Goal: Task Accomplishment & Management: Use online tool/utility

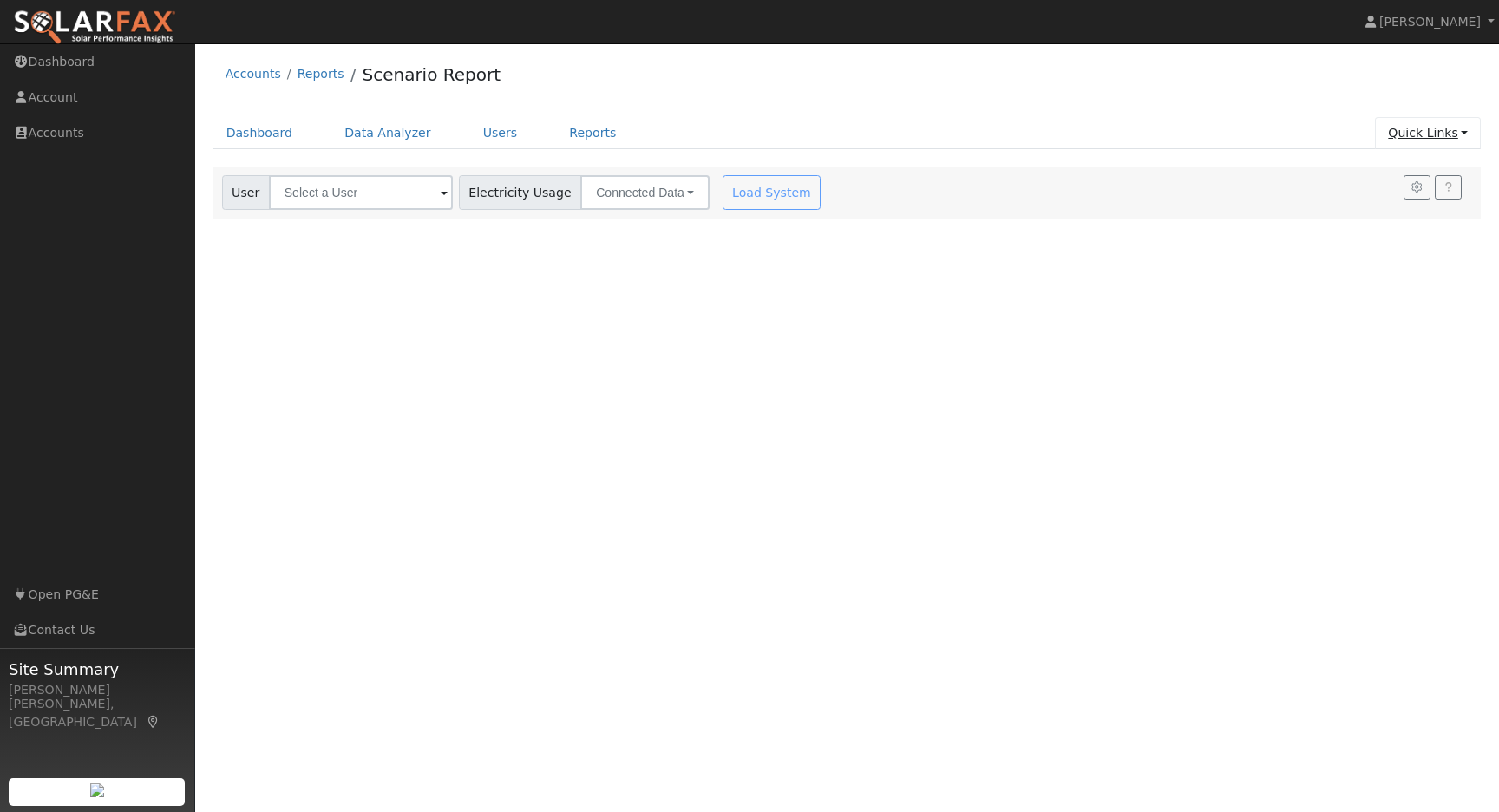
click at [1462, 130] on link "Quick Links" at bounding box center [1428, 132] width 106 height 32
click at [1370, 168] on link "Quick Add" at bounding box center [1393, 169] width 176 height 24
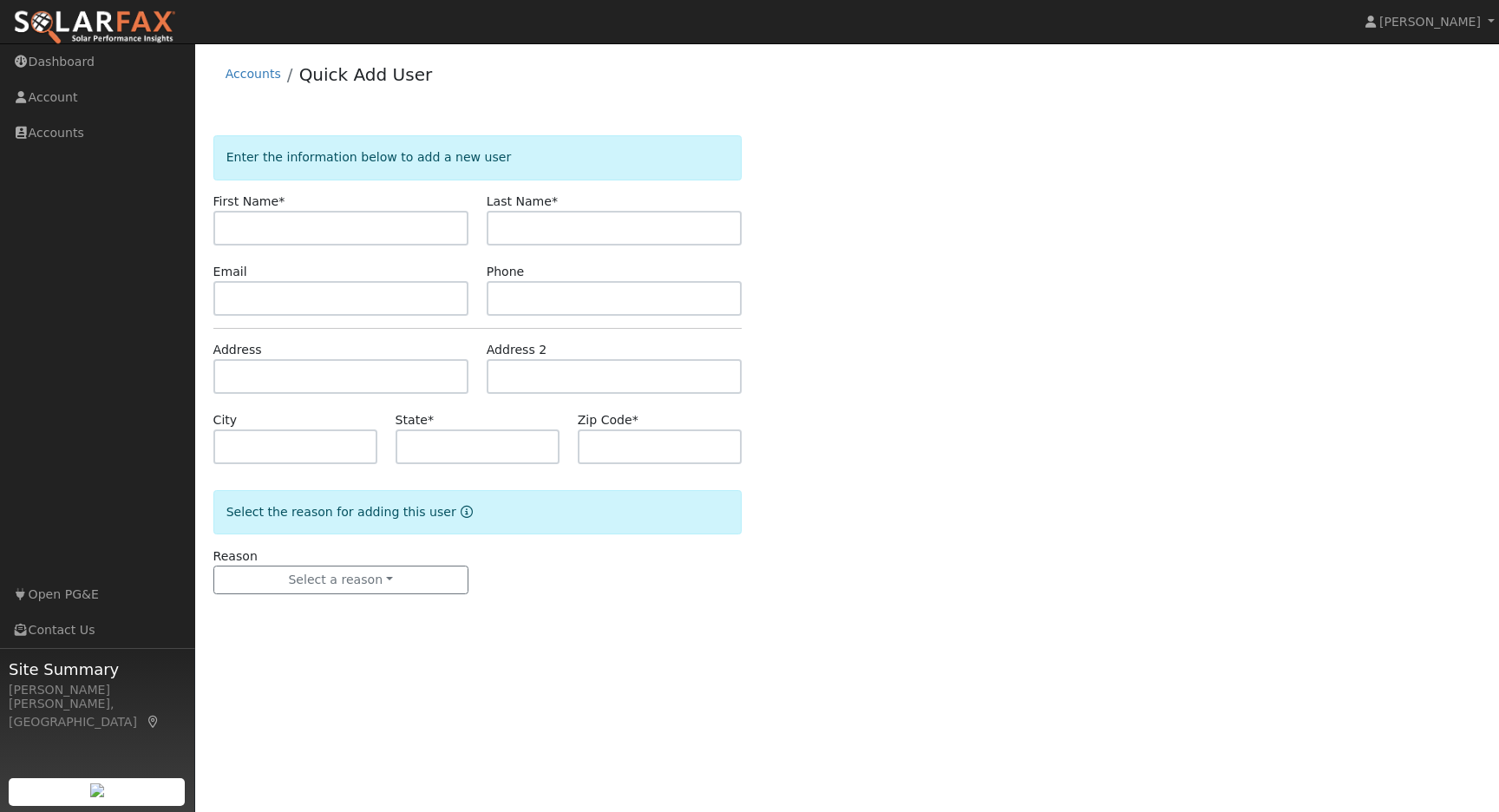
click at [224, 225] on input "text" at bounding box center [340, 228] width 255 height 34
type input "[PERSON_NAME]"
type input "McAlice"
click at [244, 296] on input "text" at bounding box center [340, 297] width 255 height 34
click at [258, 294] on input "text" at bounding box center [340, 297] width 255 height 34
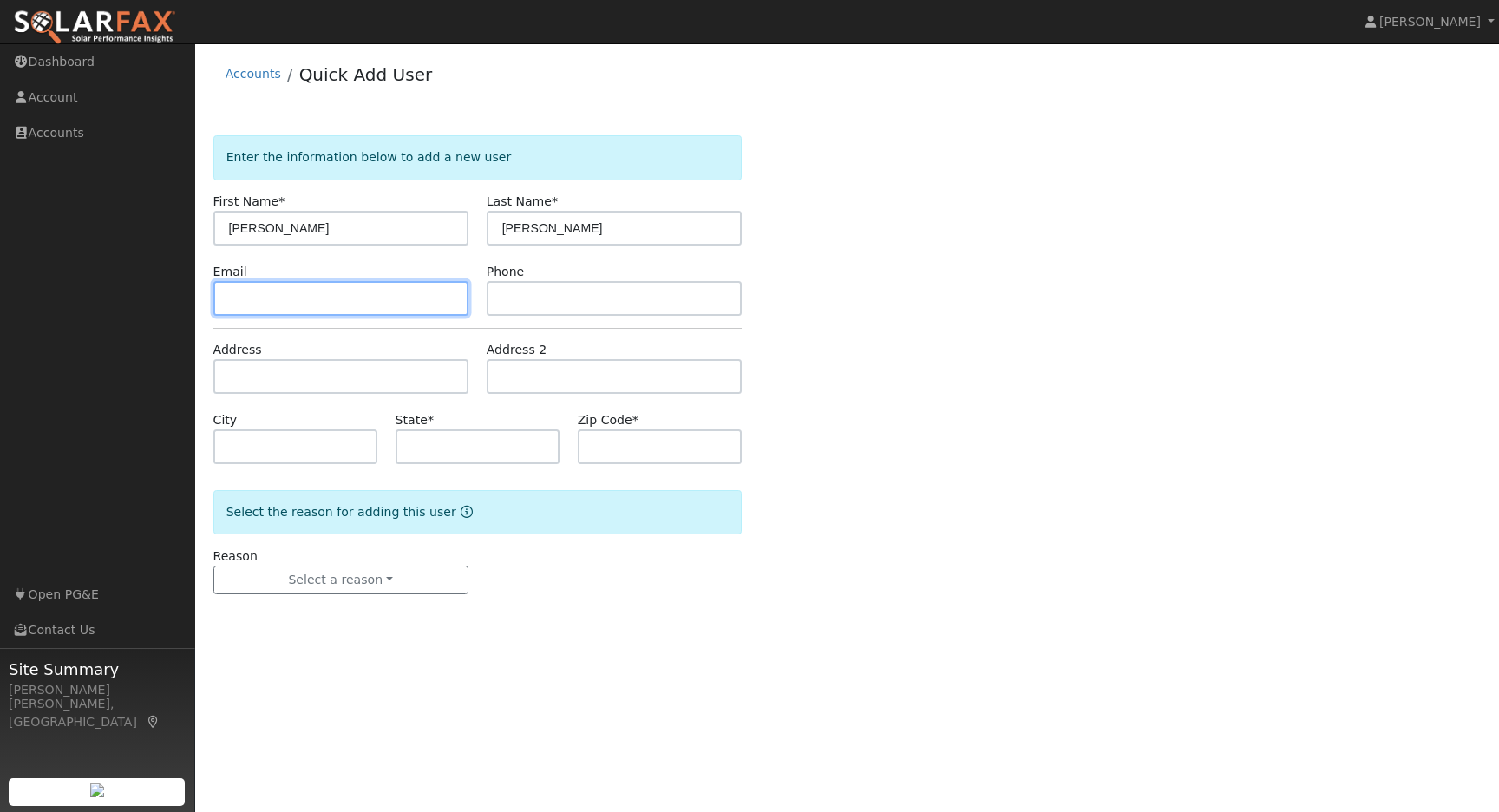
click at [233, 301] on input "text" at bounding box center [340, 297] width 255 height 34
paste input "2rikkitik@gmail.com"
type input "2rikkitik@gmail.com"
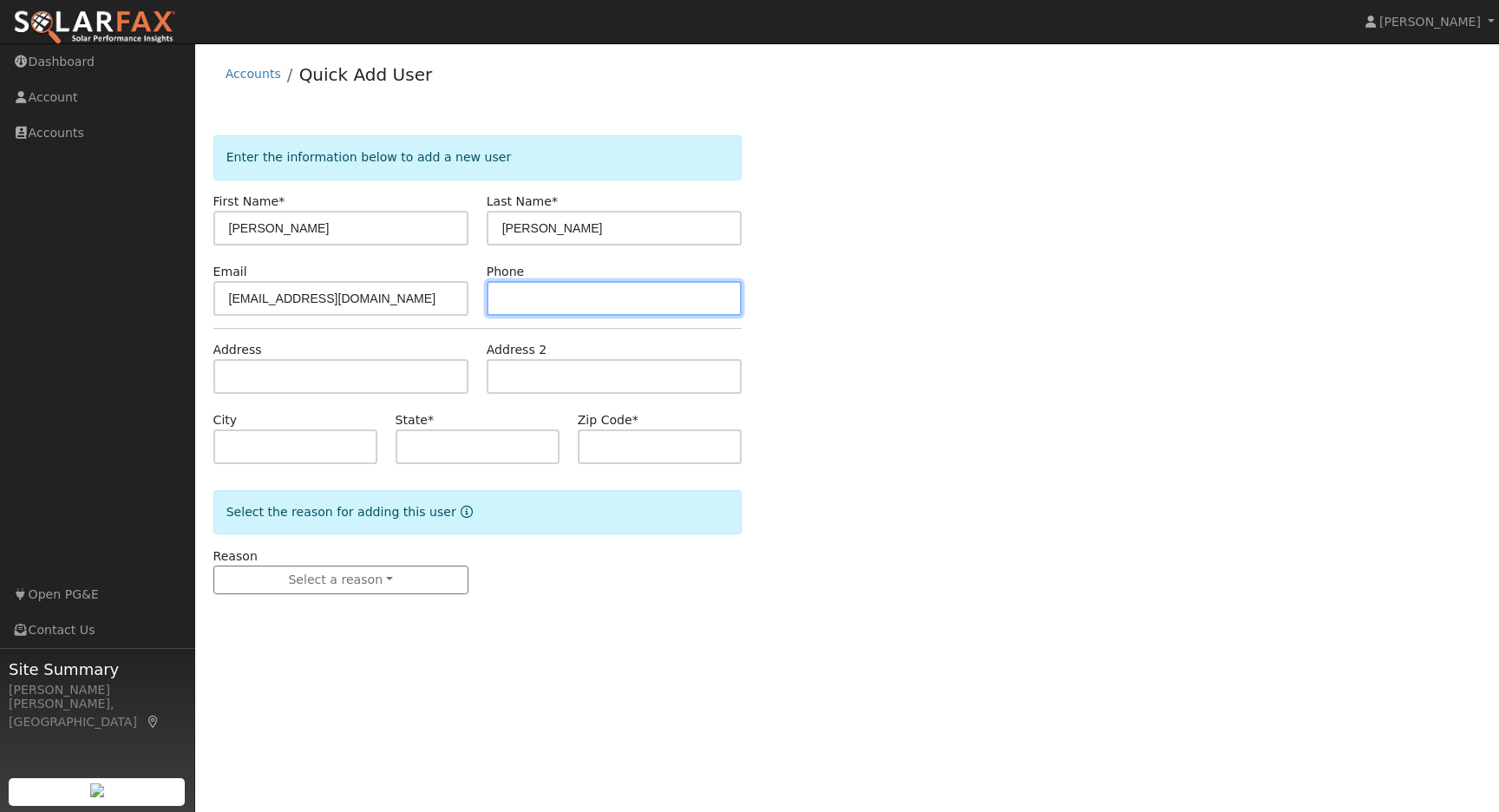
click at [546, 298] on input "text" at bounding box center [613, 297] width 255 height 34
click at [519, 299] on input "text" at bounding box center [613, 297] width 255 height 34
paste input "209-679-9165"
type input "209-679-9165"
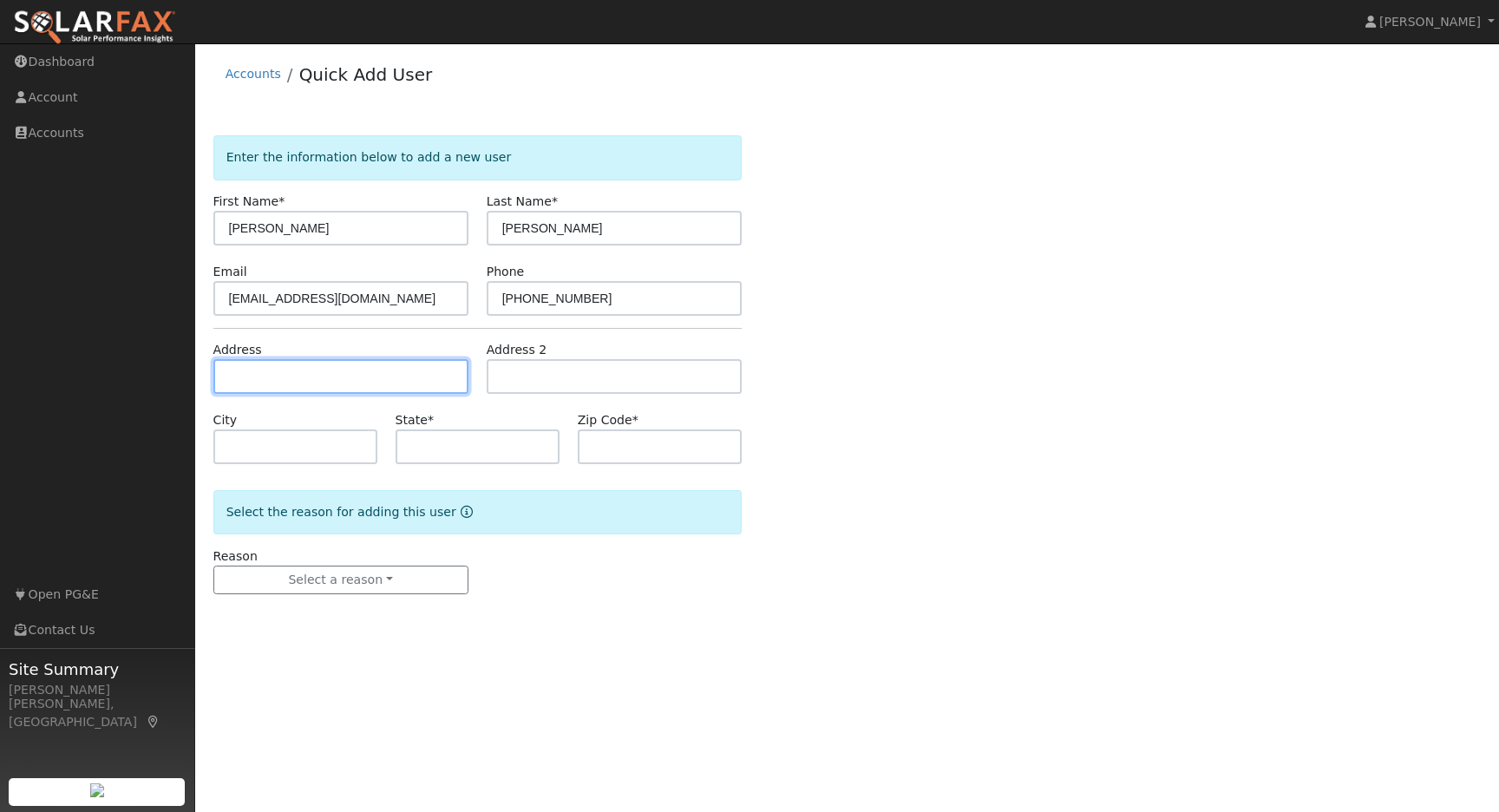
click at [278, 372] on input "text" at bounding box center [340, 376] width 255 height 34
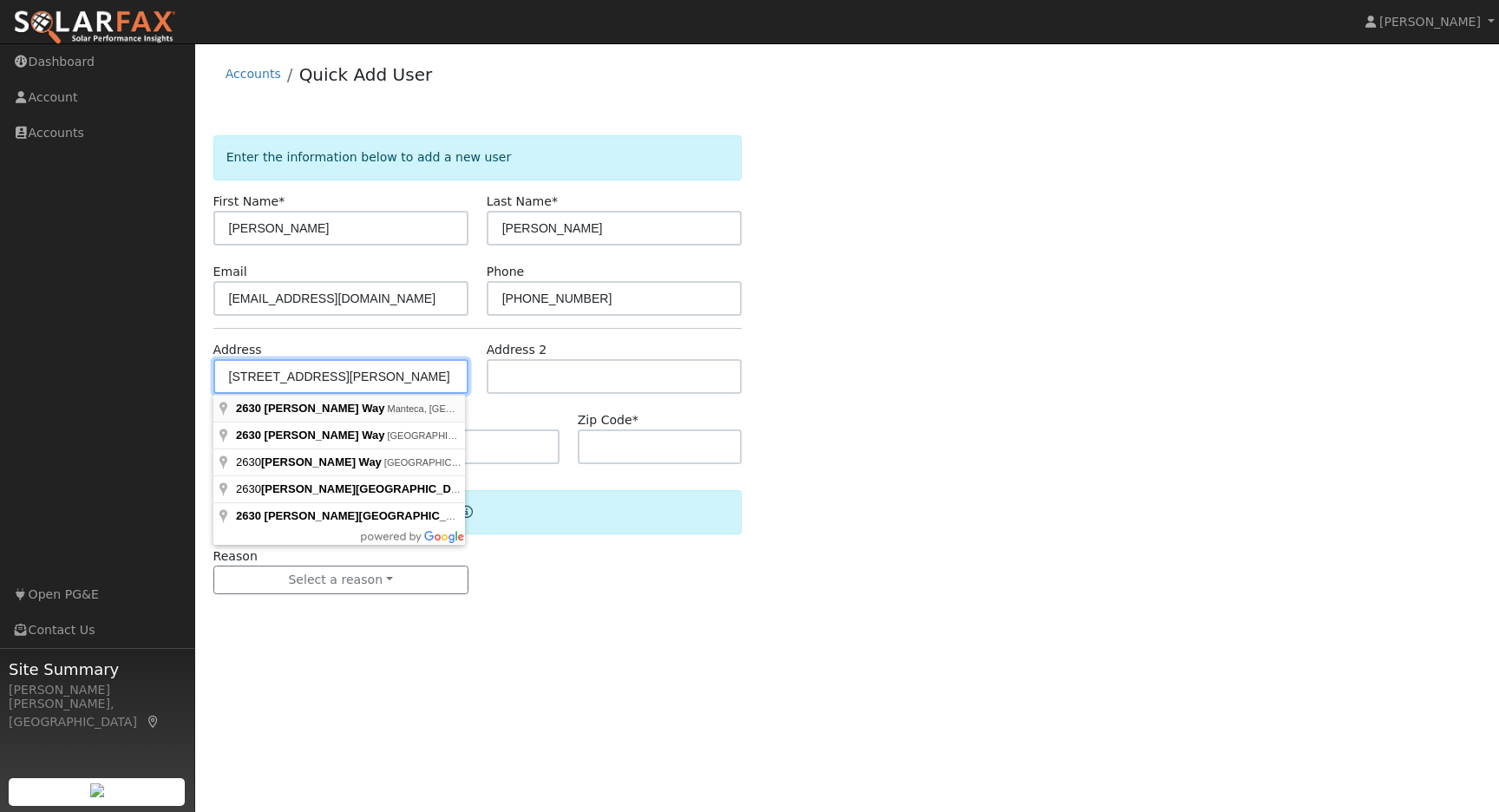
type input "2630 Albert Way"
type input "Manteca"
type input "CA"
type input "95337"
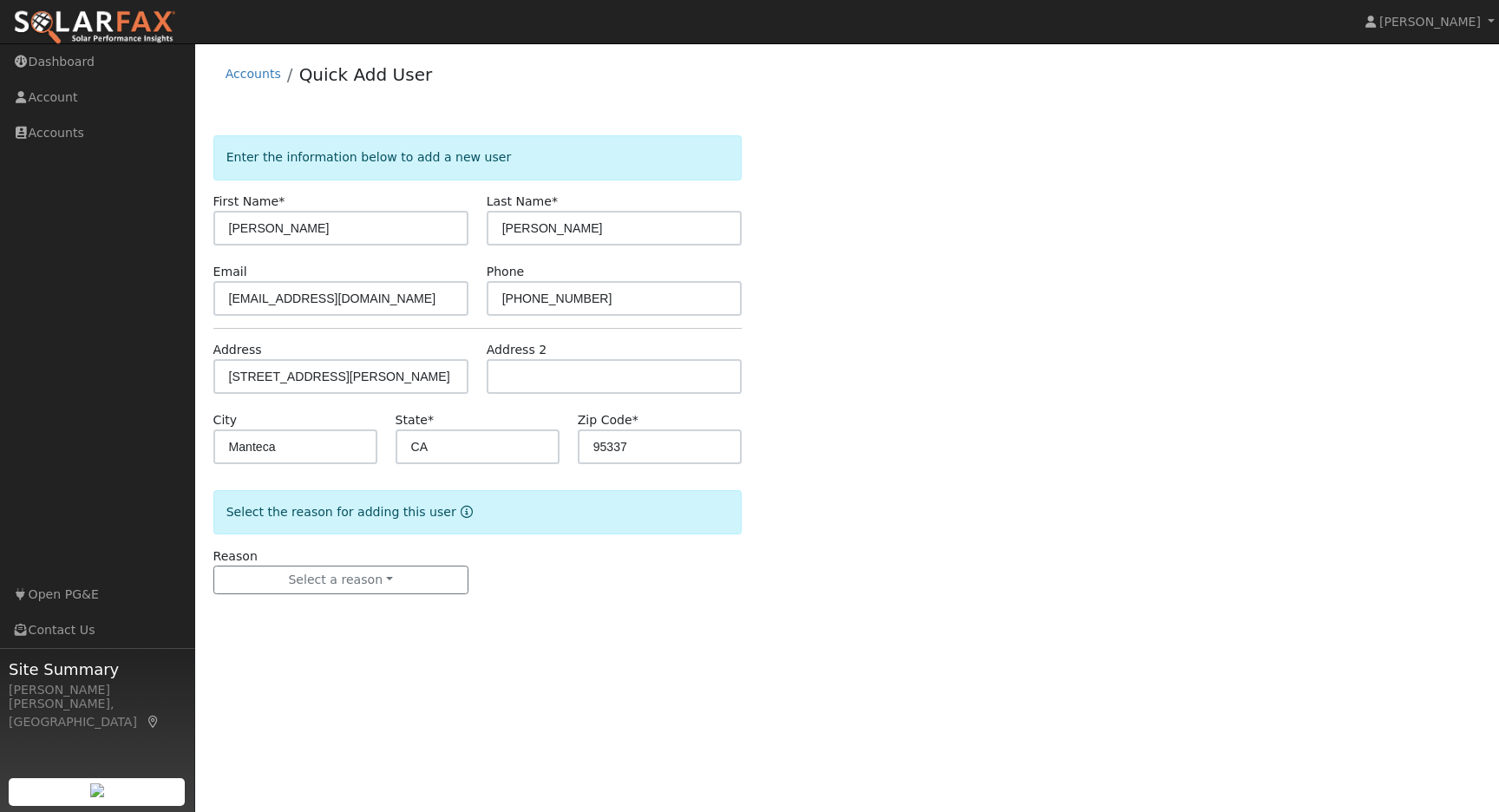
click at [878, 425] on div "Enter the information below to add a new user First Name * Rick Last Name * McA…" at bounding box center [847, 381] width 1268 height 493
click at [412, 578] on button "Select a reason" at bounding box center [340, 581] width 255 height 30
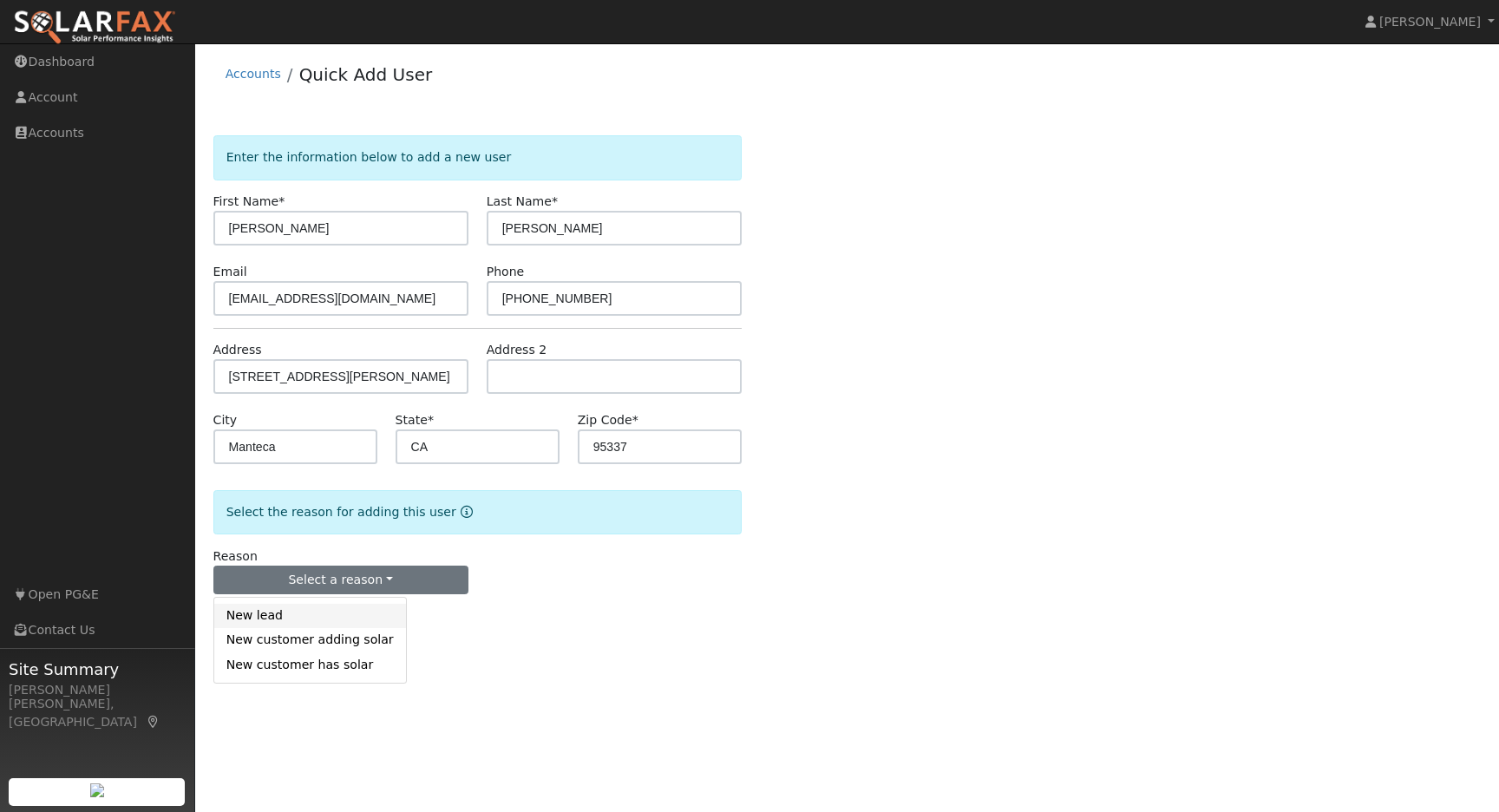
click at [280, 609] on link "New lead" at bounding box center [309, 616] width 192 height 24
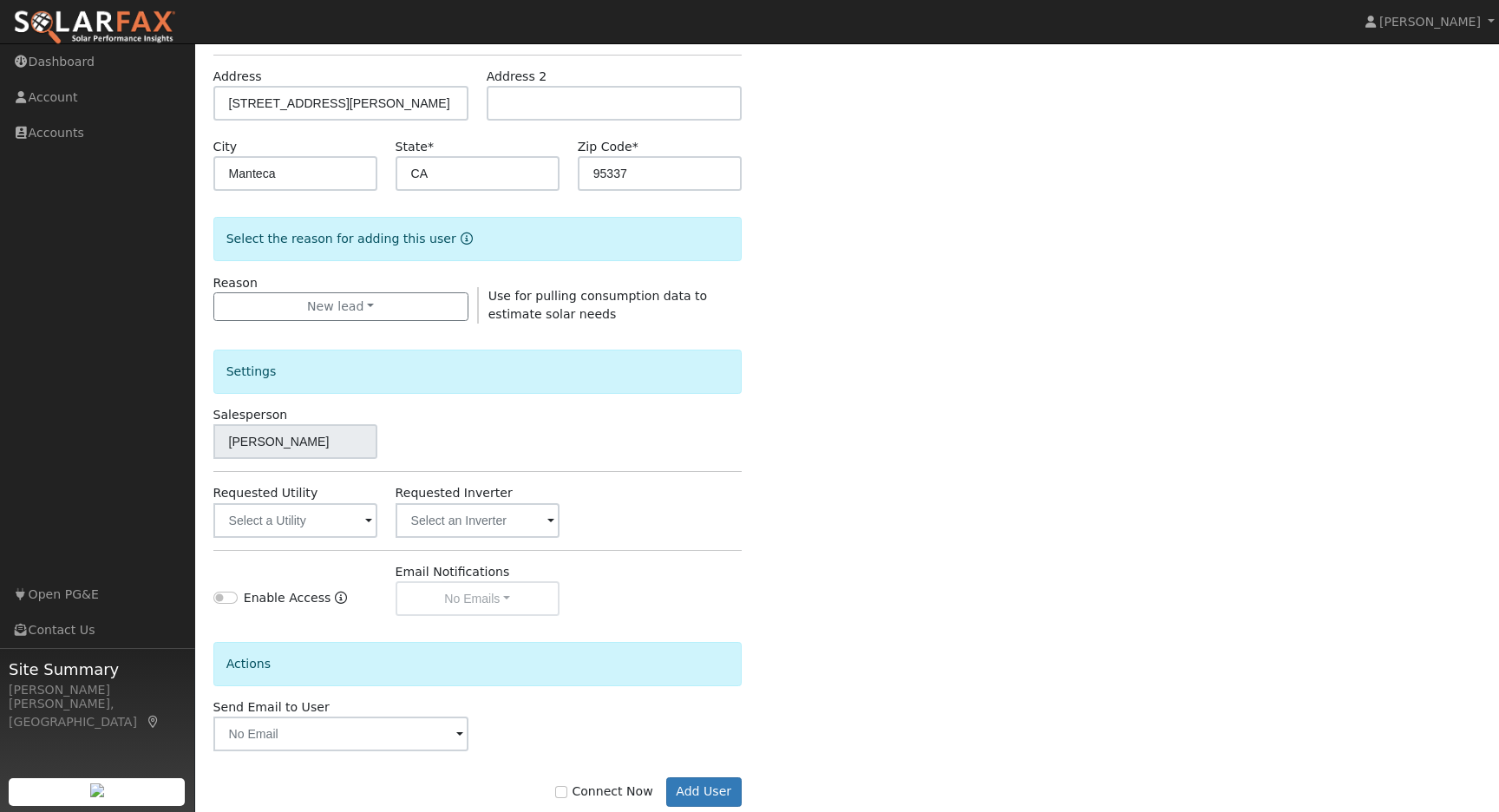
scroll to position [275, 0]
click at [368, 520] on span at bounding box center [368, 520] width 6 height 20
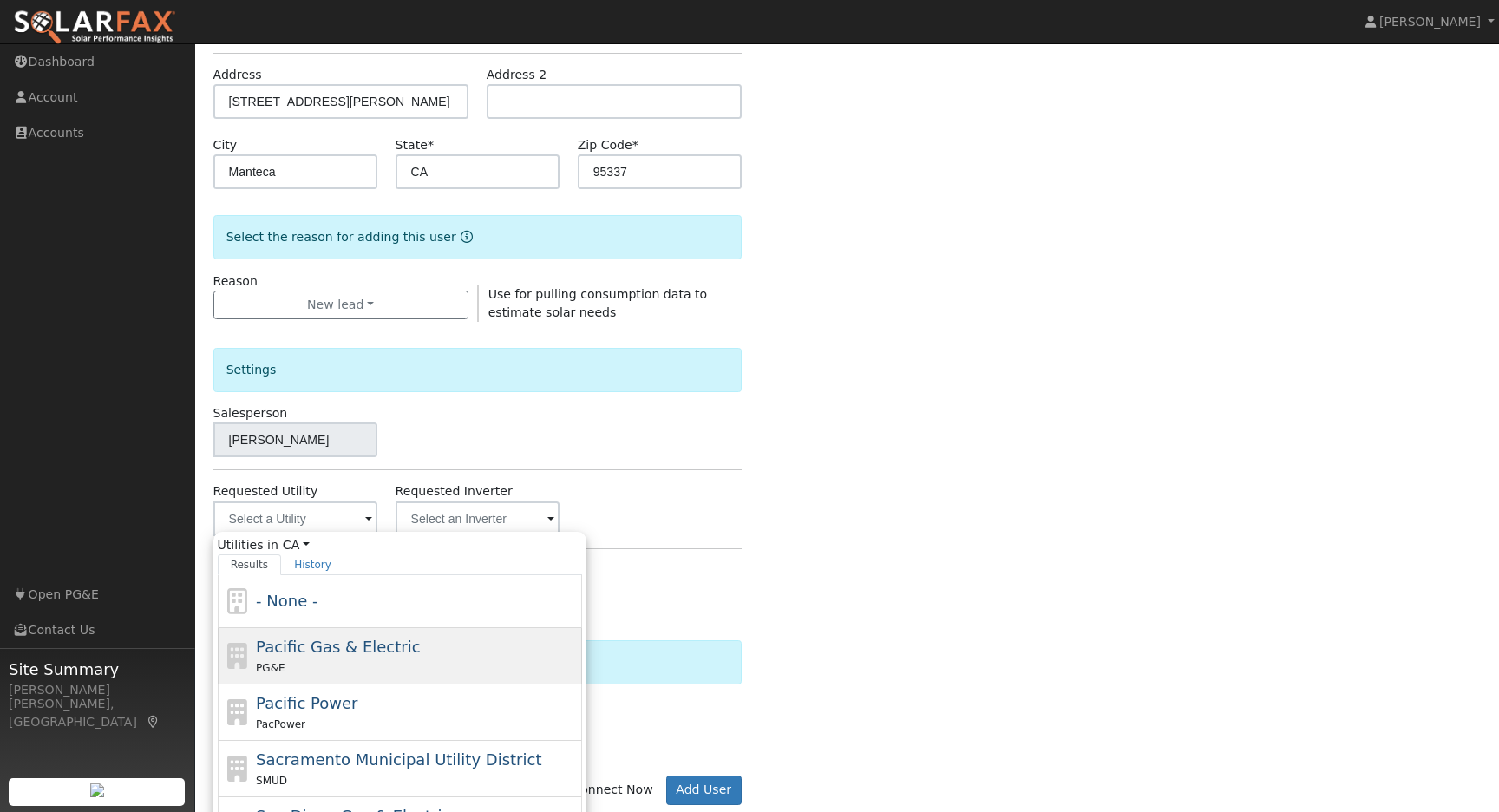
click at [308, 645] on span "Pacific Gas & Electric" at bounding box center [337, 646] width 164 height 19
type input "Pacific Gas & Electric"
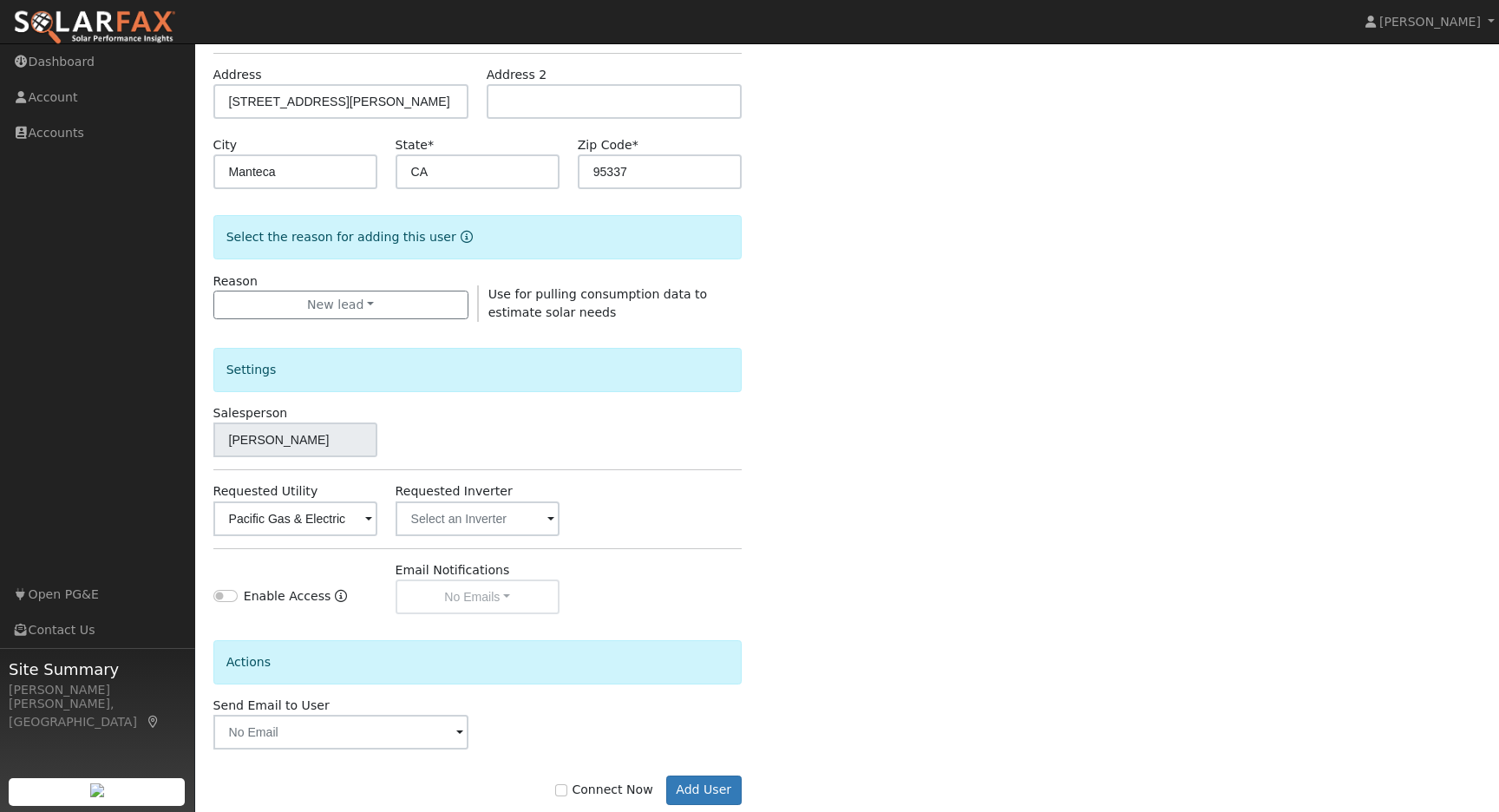
click at [920, 646] on div "Enter the information below to add a new user First Name * Rick Last Name * McA…" at bounding box center [847, 349] width 1268 height 979
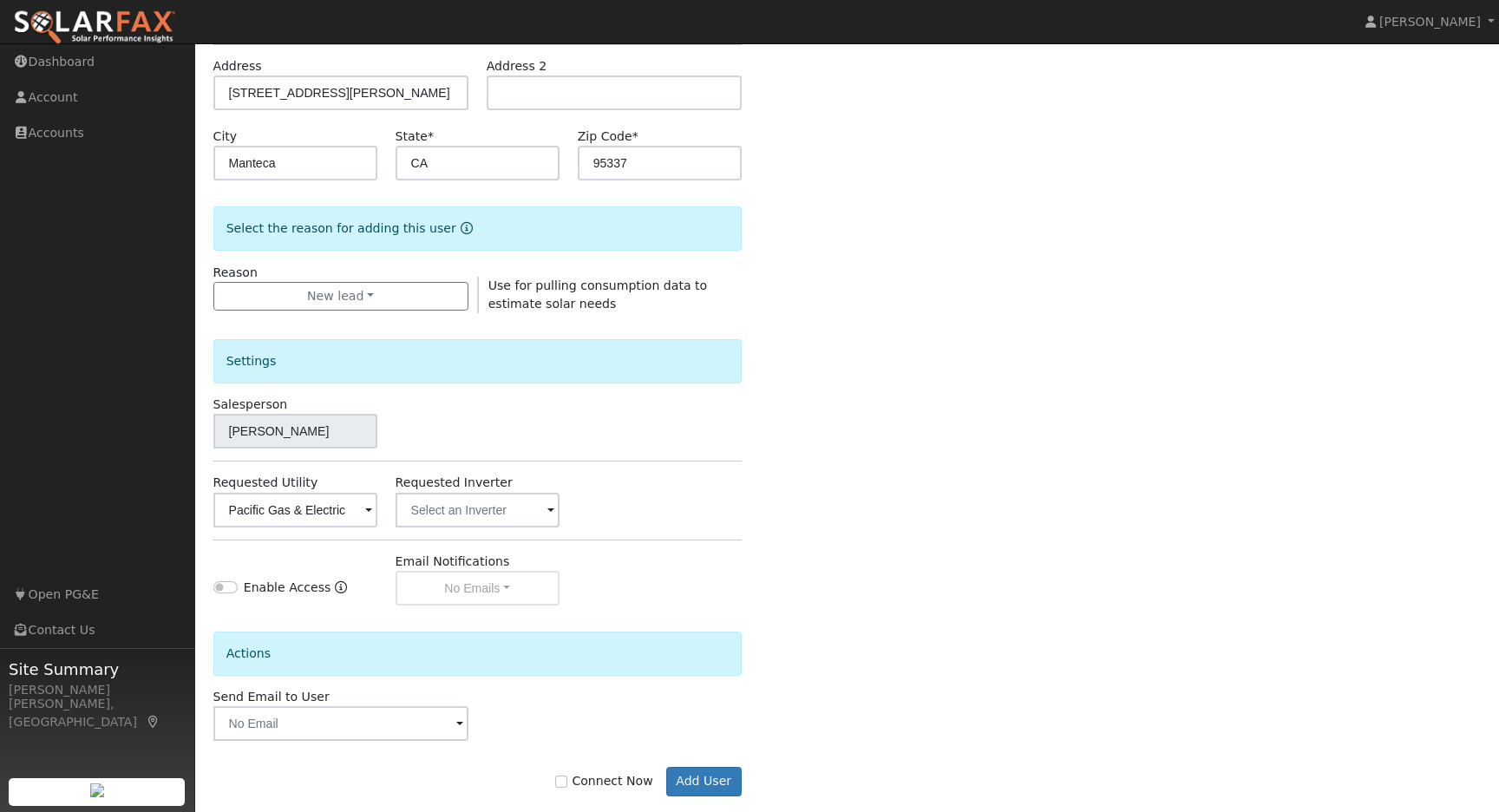
scroll to position [311, 0]
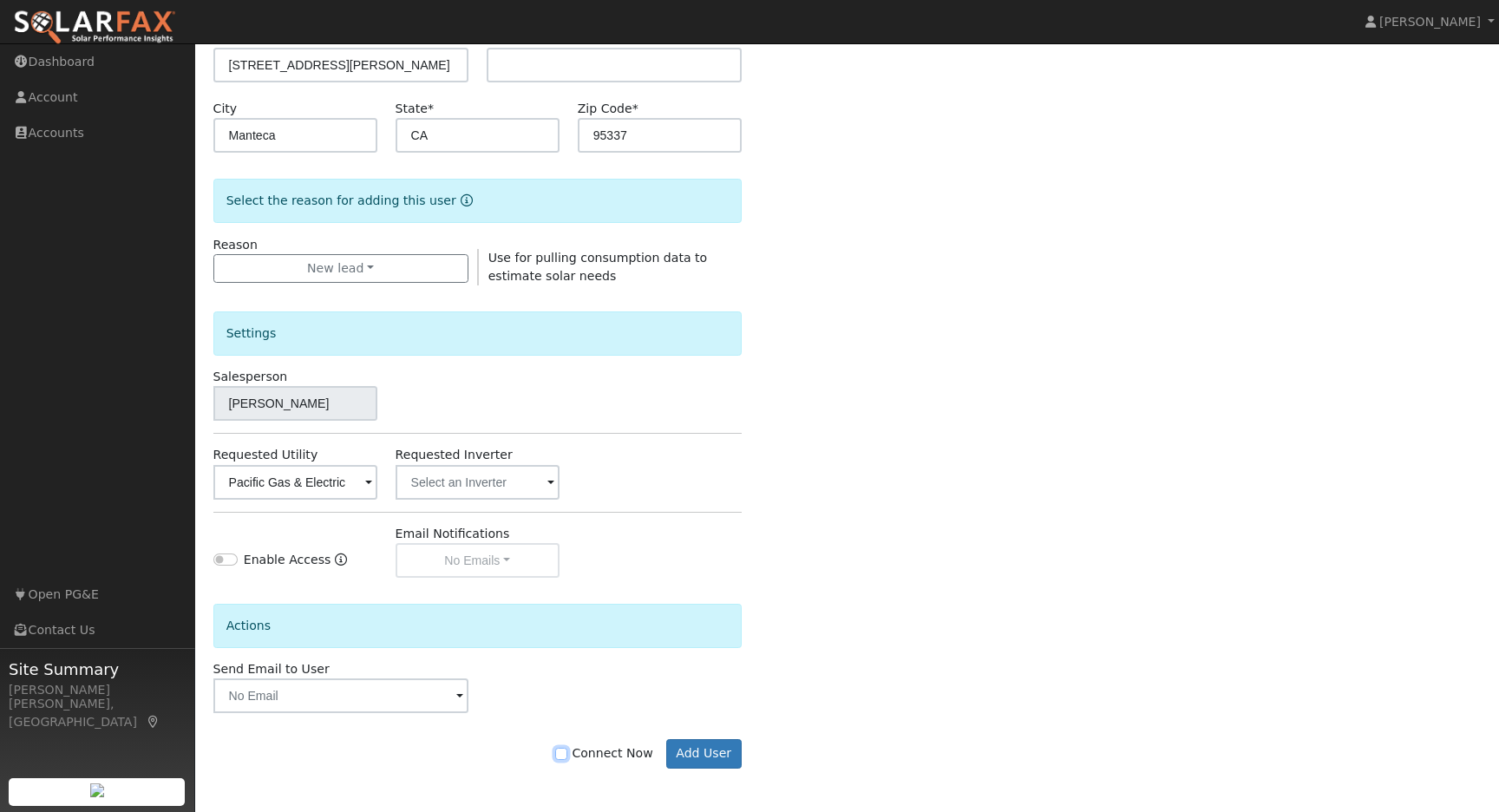
click at [567, 751] on input "Connect Now" at bounding box center [561, 753] width 12 height 12
checkbox input "true"
click at [698, 752] on button "Add User" at bounding box center [703, 754] width 75 height 30
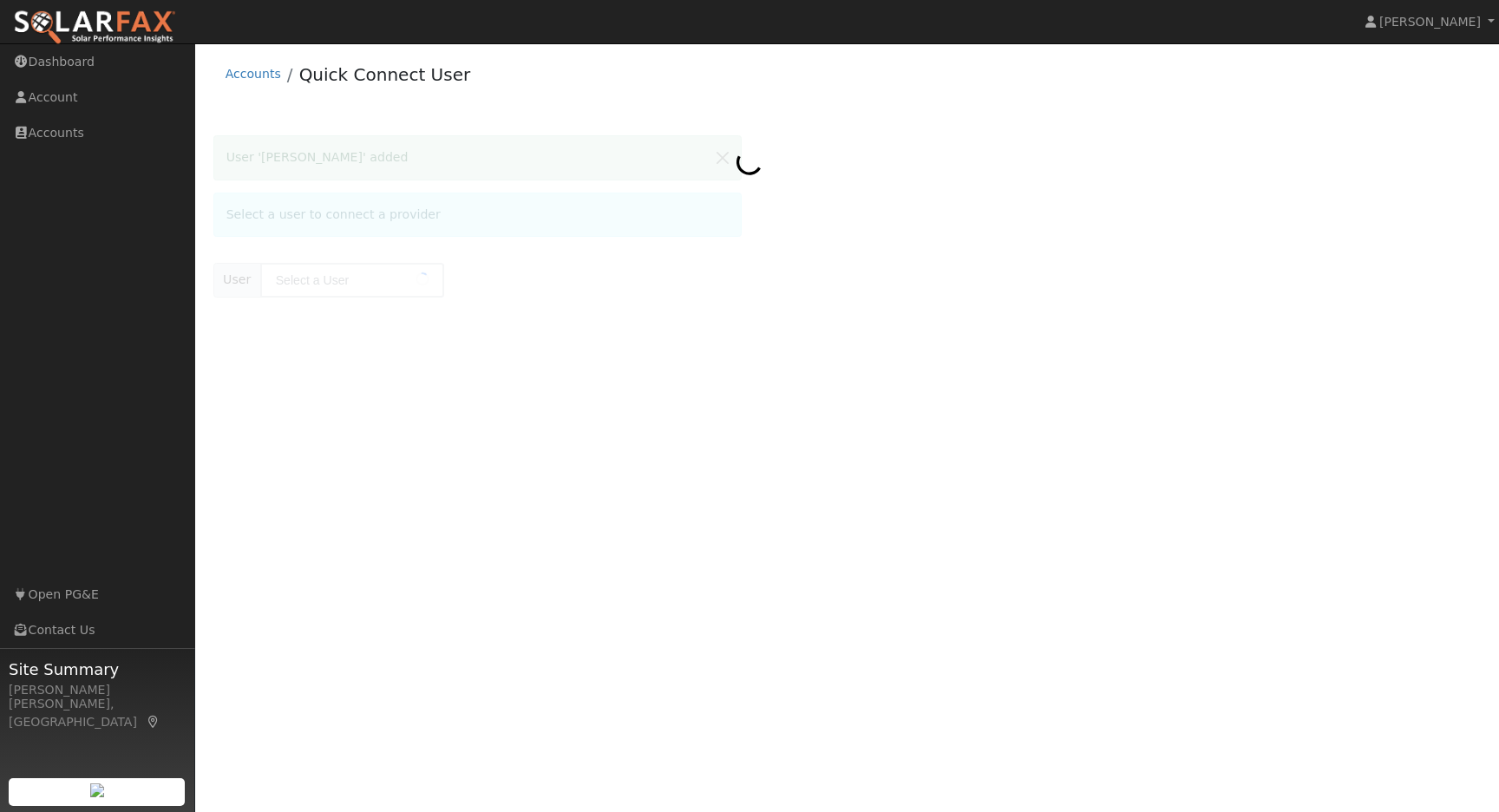
type input "Rick McAlice"
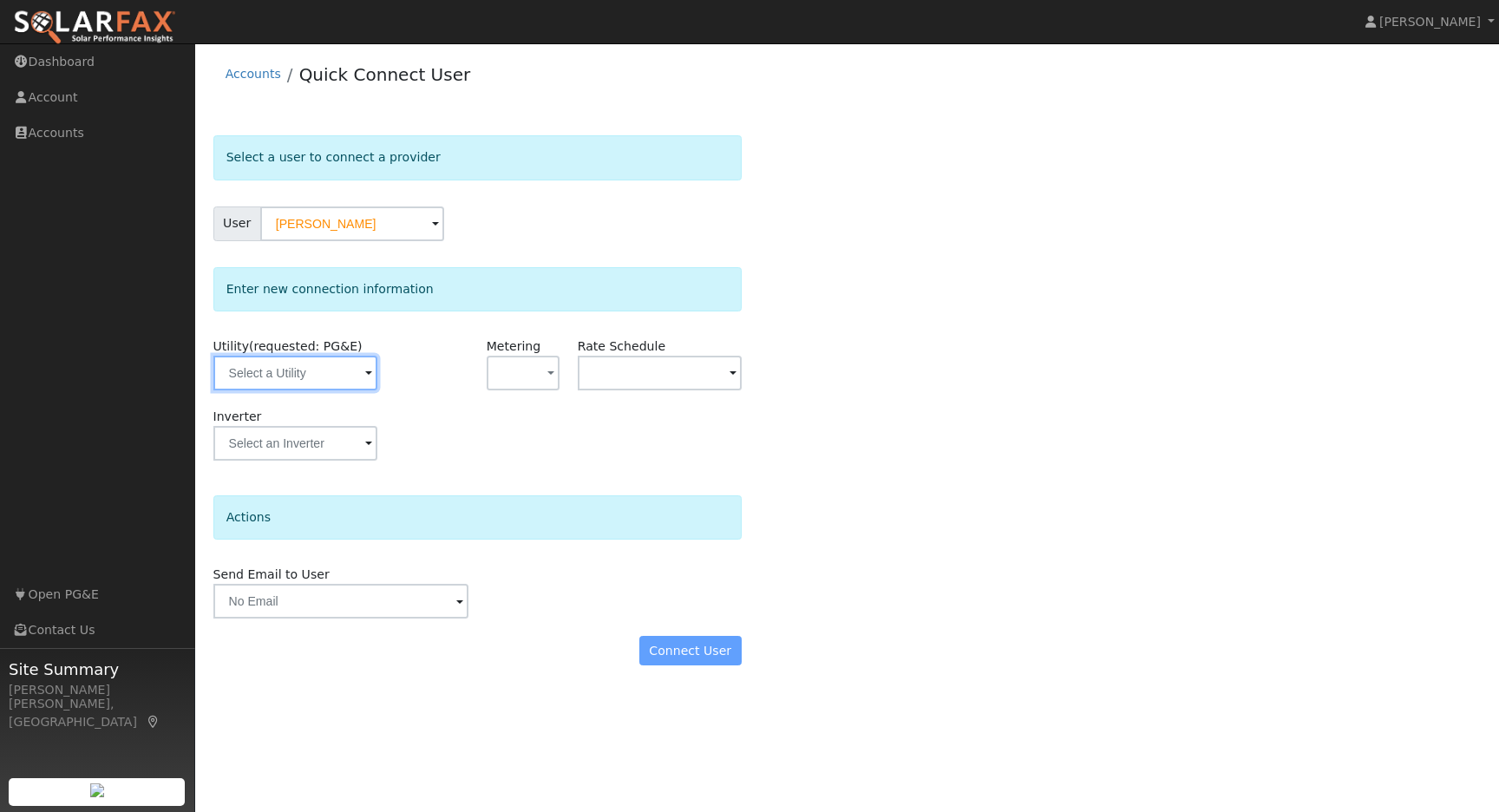
click at [361, 376] on input "text" at bounding box center [295, 372] width 164 height 34
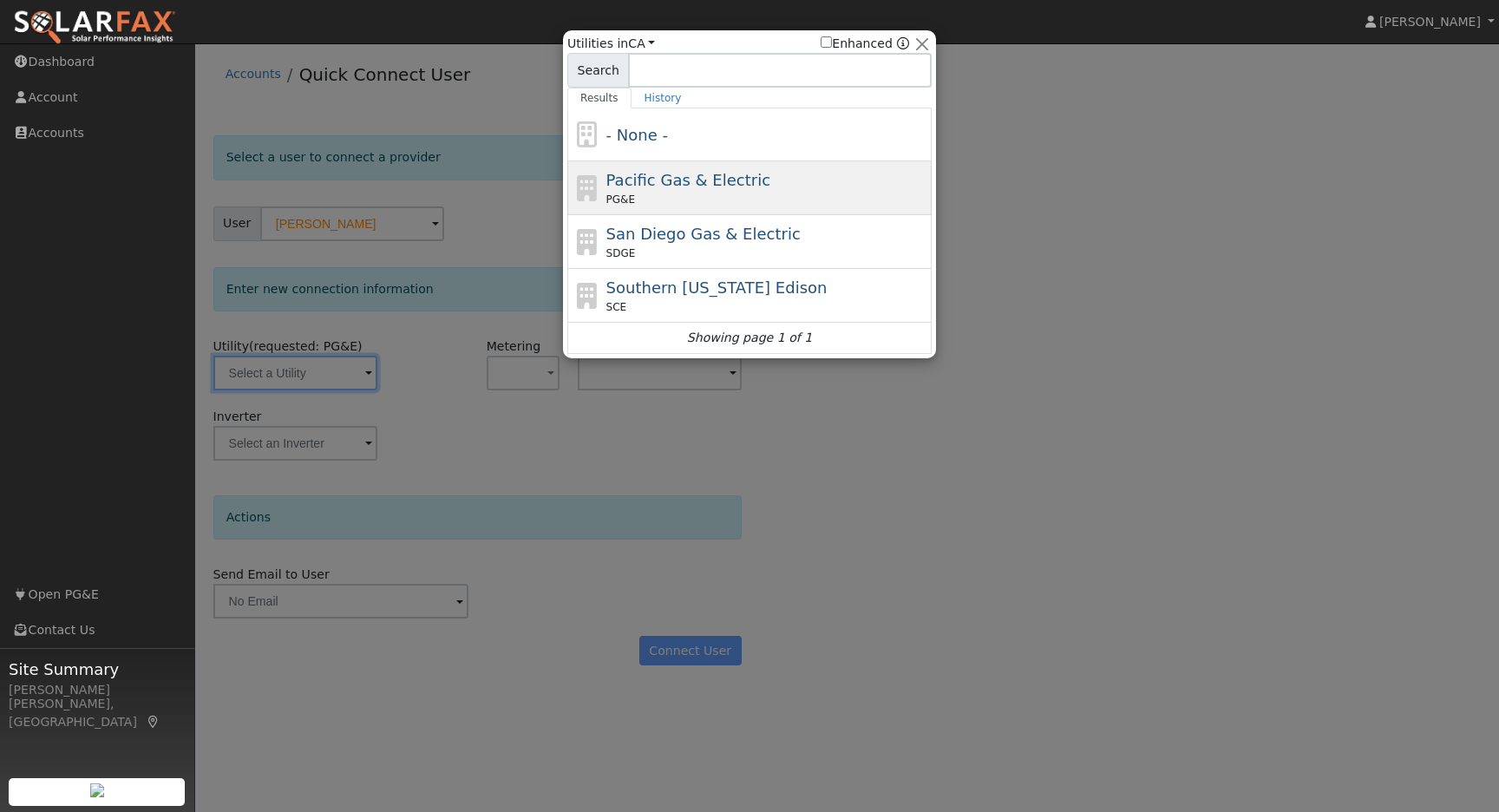
click at [662, 184] on span "Pacific Gas & Electric" at bounding box center [688, 180] width 164 height 19
type input "PG&E"
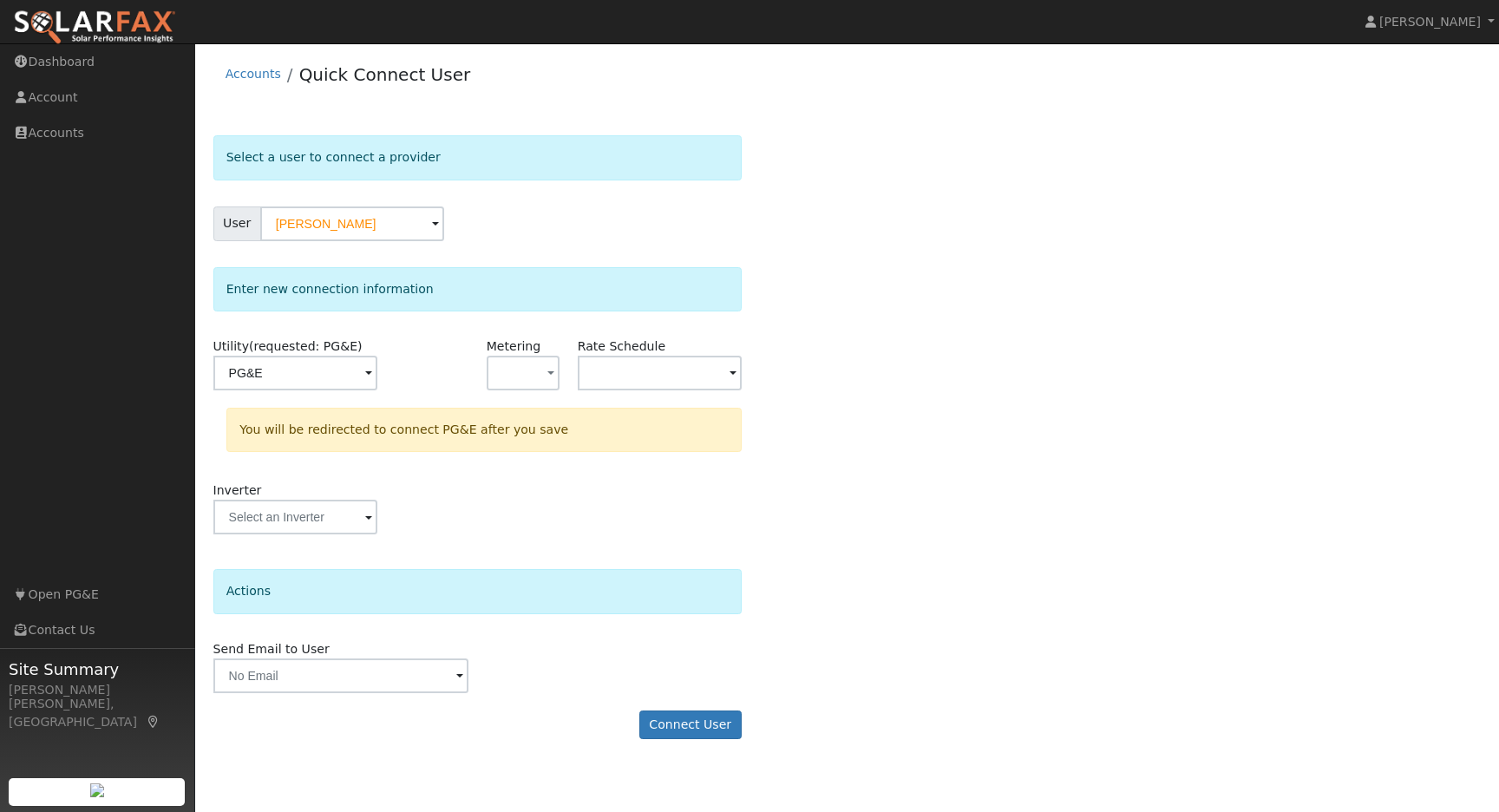
click at [981, 385] on div "Select a user to connect a provider User [PERSON_NAME] Account Default Account …" at bounding box center [847, 445] width 1268 height 621
click at [684, 723] on button "Connect User" at bounding box center [690, 725] width 103 height 30
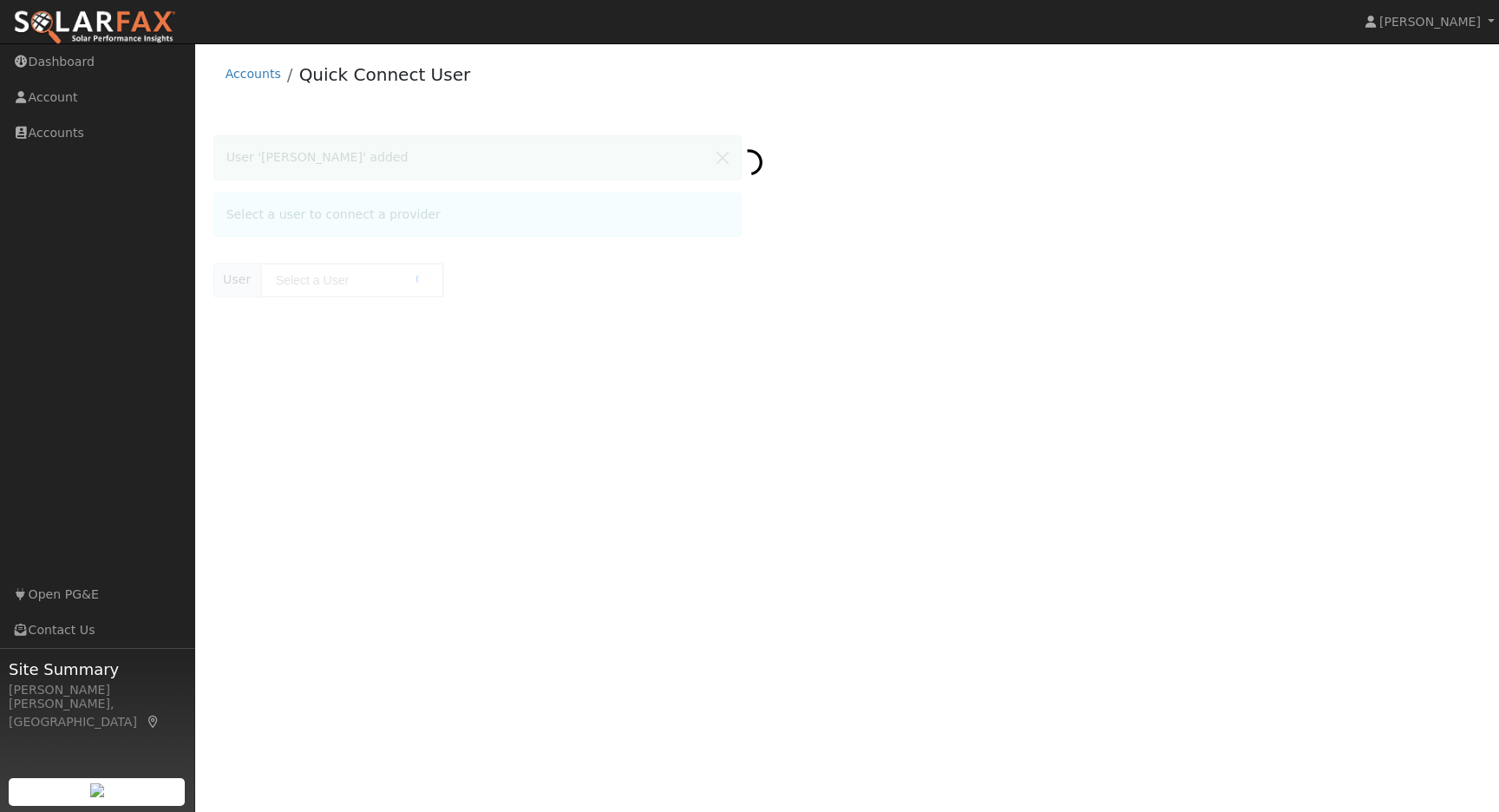
type input "[PERSON_NAME]"
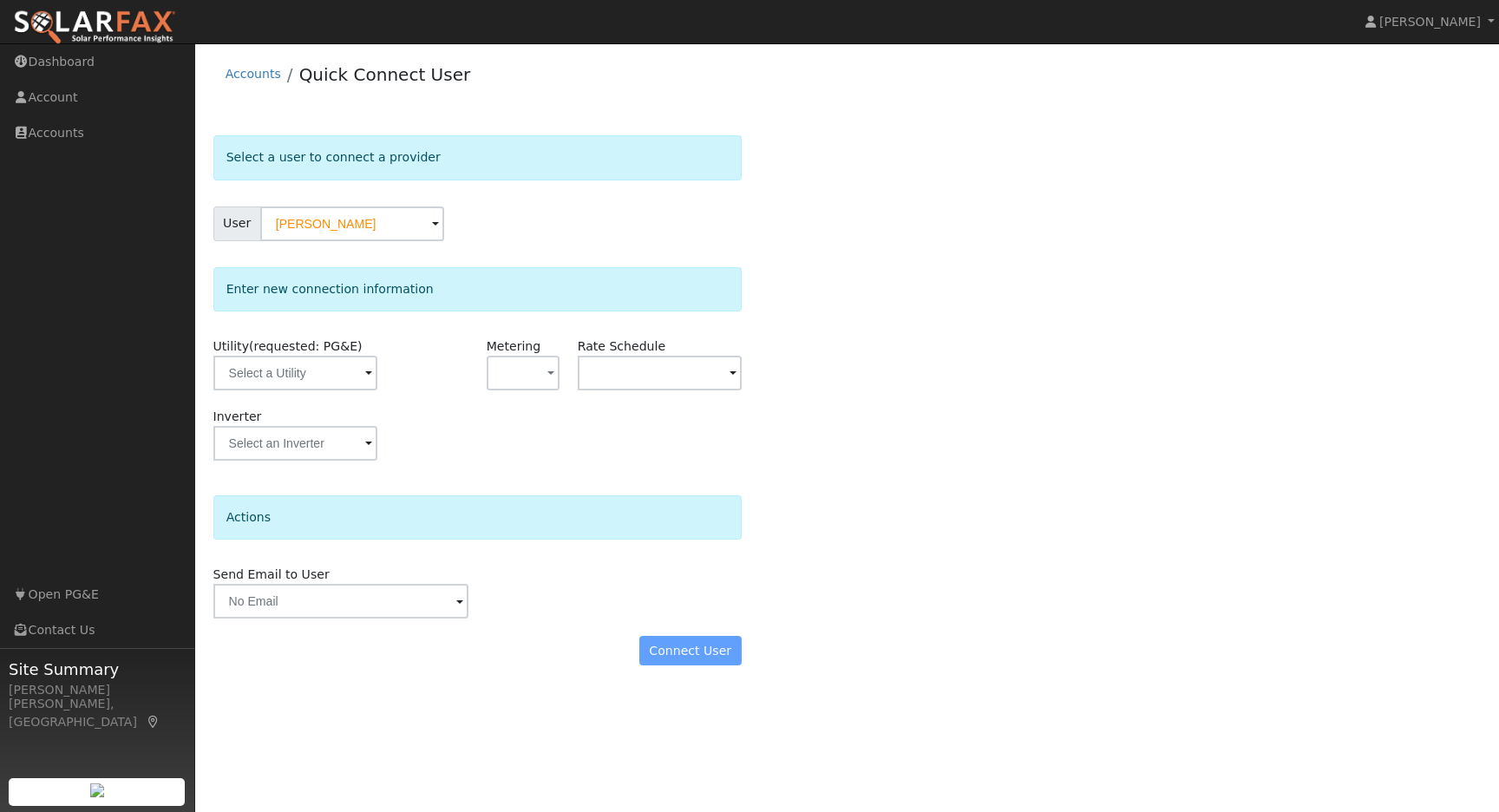
click at [408, 404] on div at bounding box center [432, 372] width 91 height 70
click at [365, 374] on span at bounding box center [368, 374] width 6 height 20
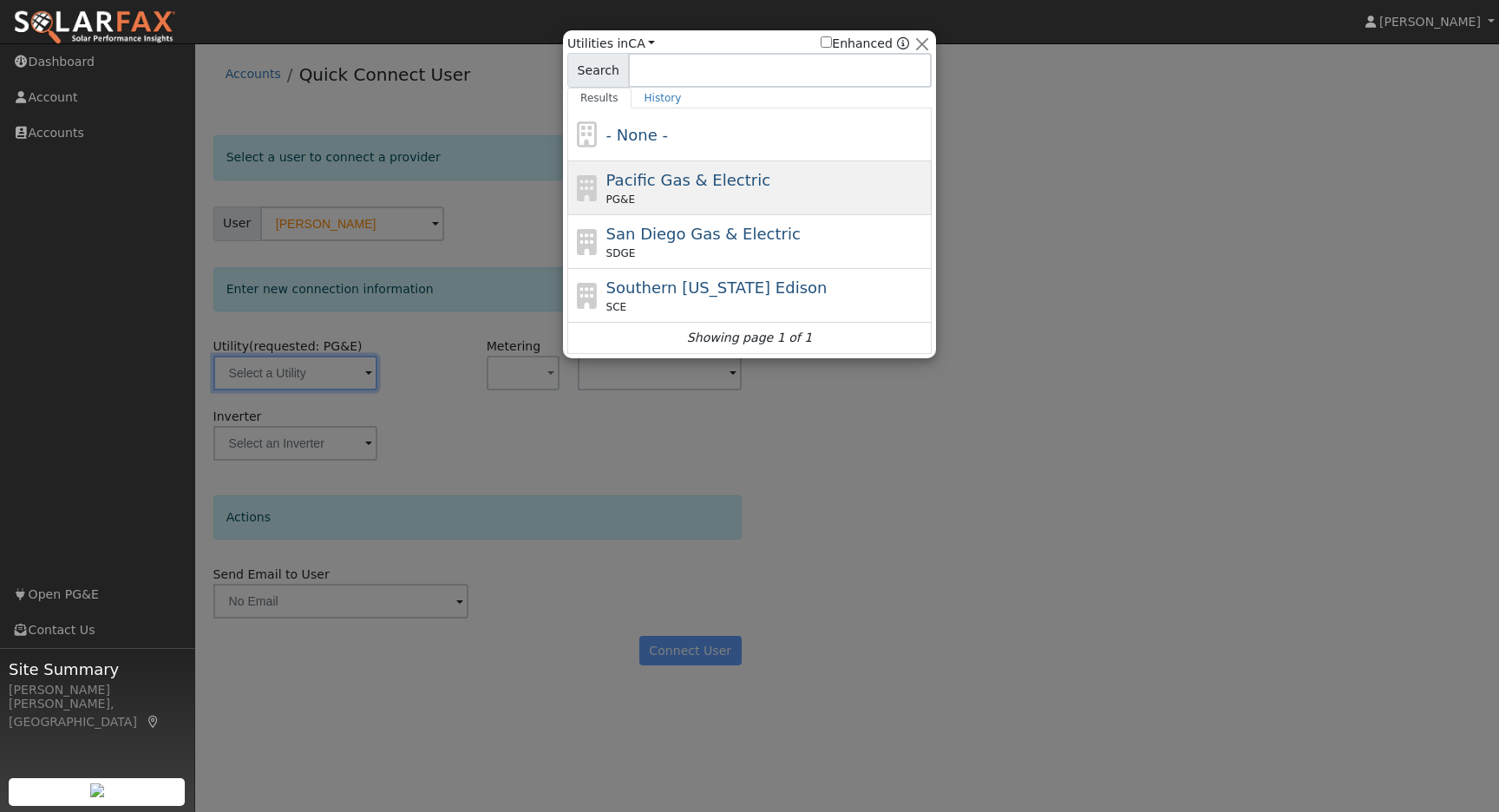
click at [684, 180] on span "Pacific Gas & Electric" at bounding box center [688, 180] width 164 height 19
type input "PG&E"
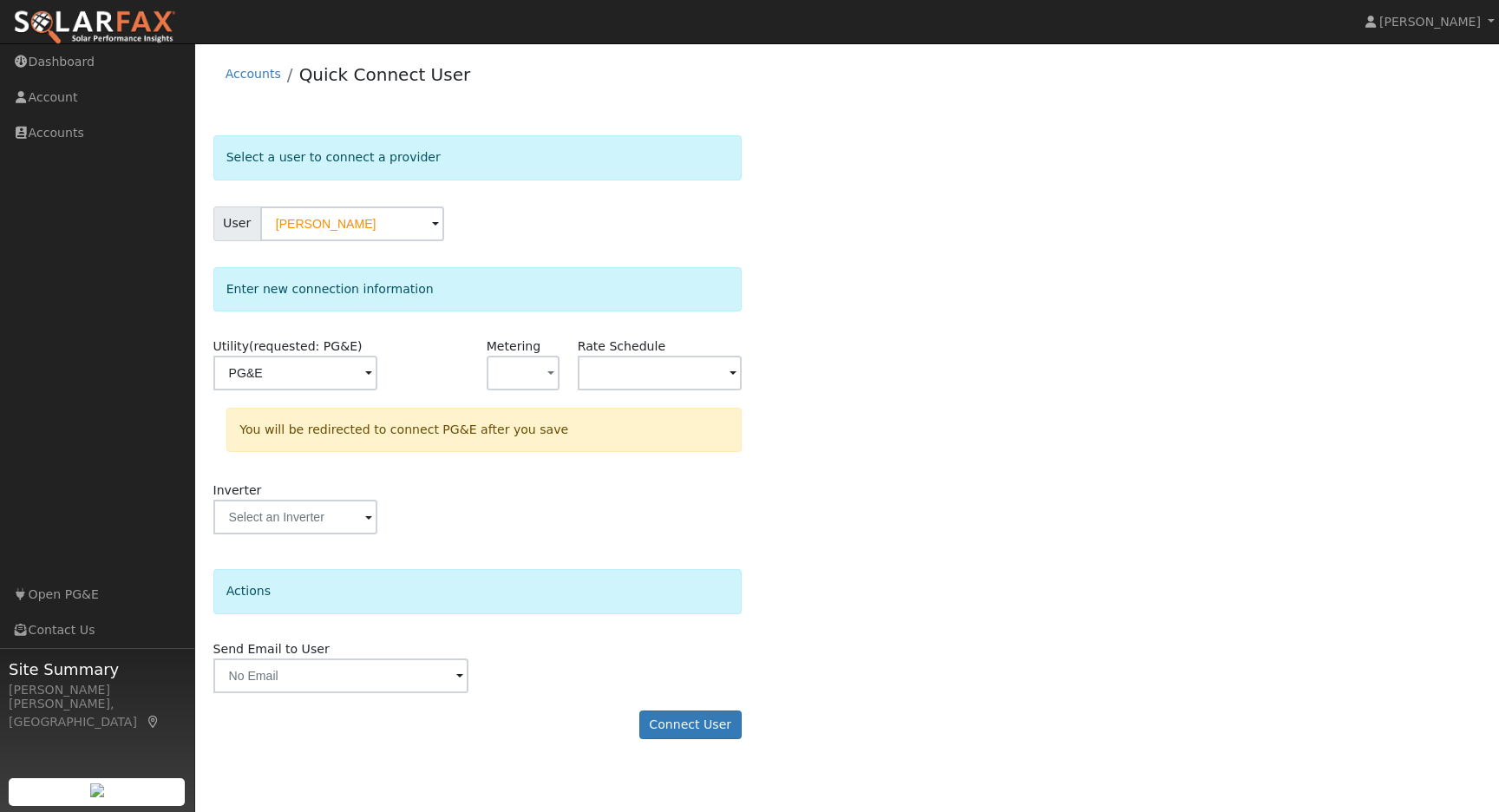
click at [1001, 423] on div "Select a user to connect a provider User Rick McAlice Account Default Account D…" at bounding box center [847, 445] width 1268 height 621
click at [677, 722] on button "Connect User" at bounding box center [690, 725] width 103 height 30
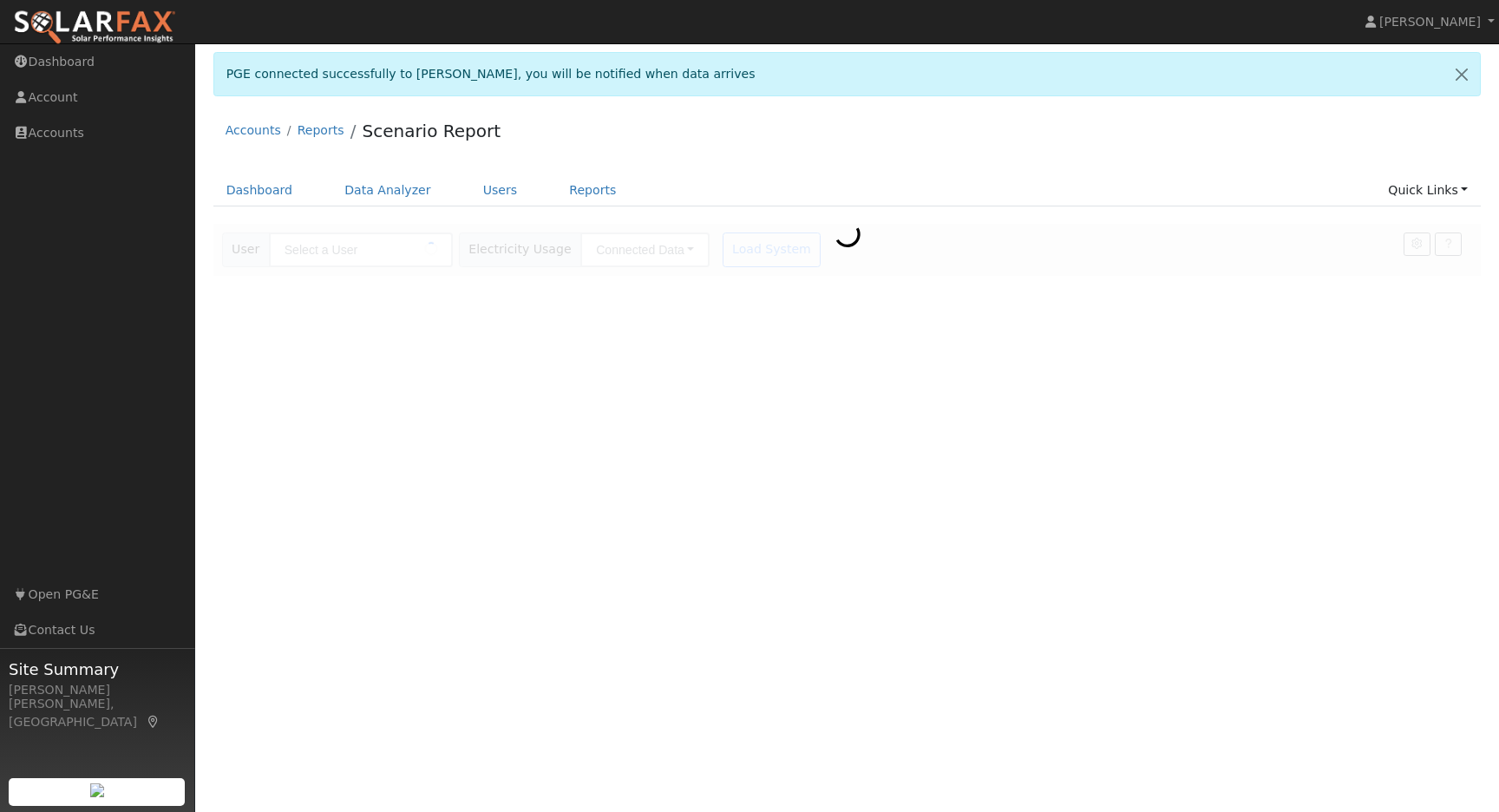
type input "[PERSON_NAME]"
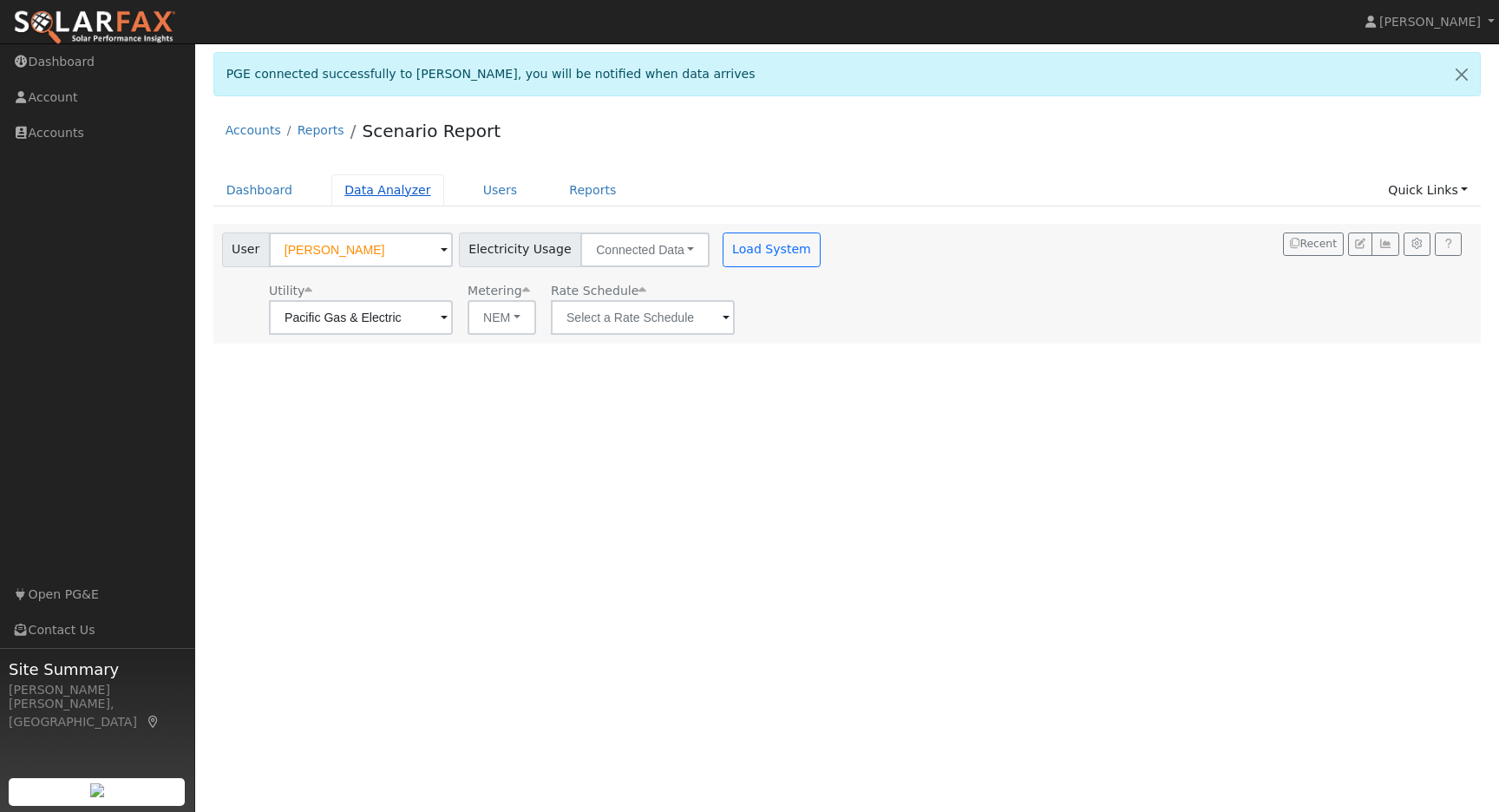
click at [409, 188] on link "Data Analyzer" at bounding box center [388, 190] width 113 height 32
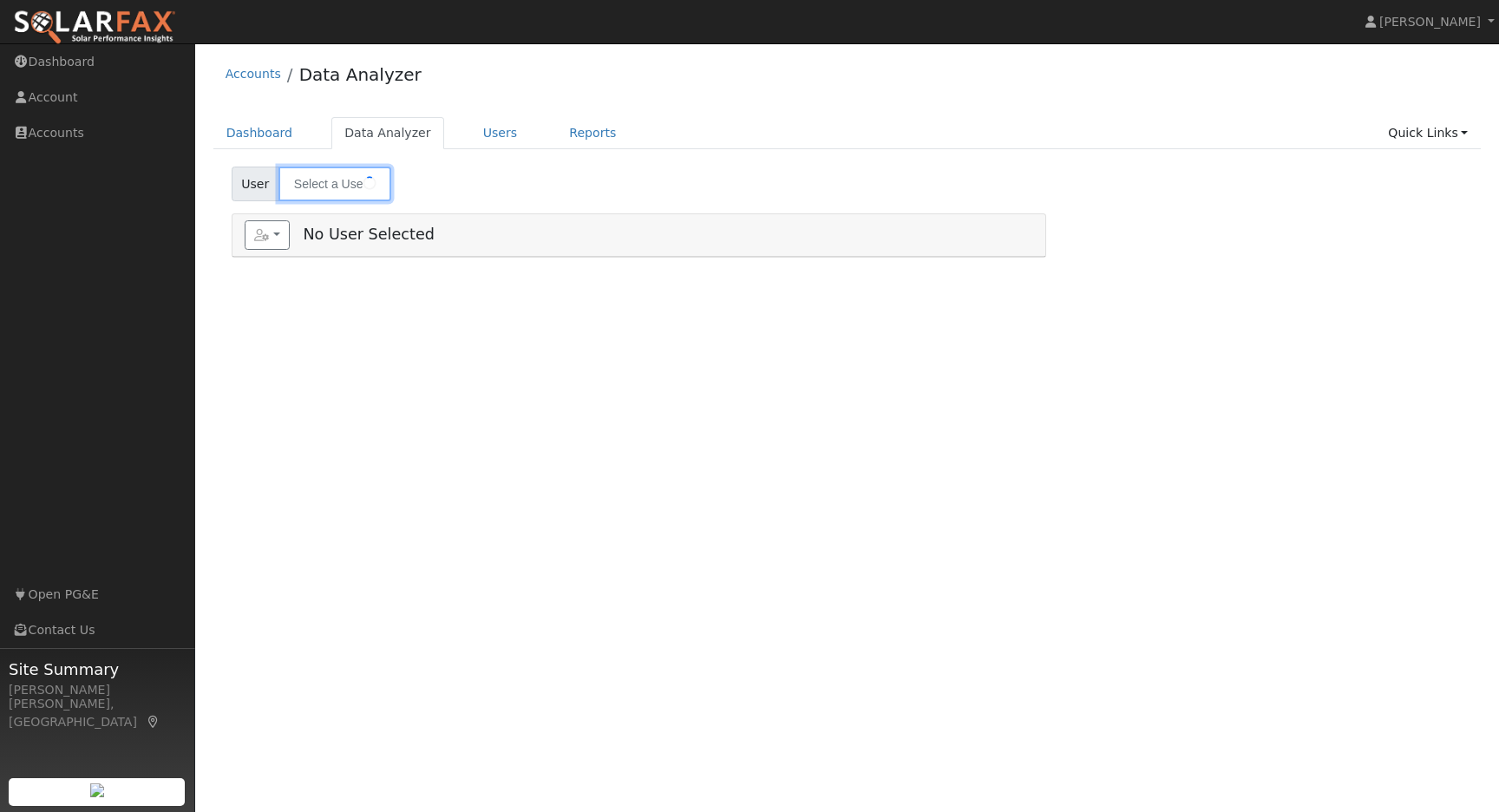
type input "[PERSON_NAME]"
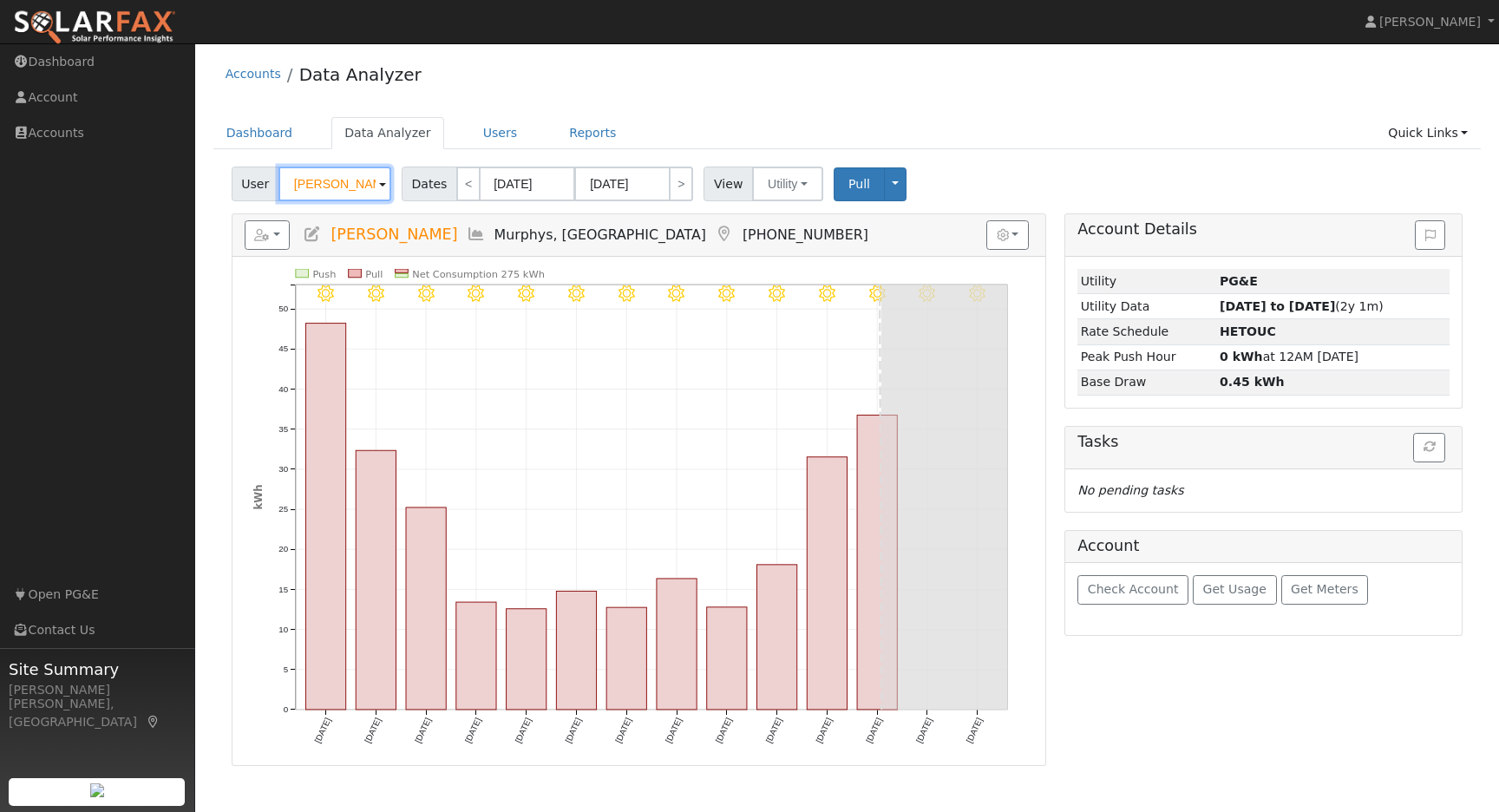
click at [367, 195] on input "[PERSON_NAME]" at bounding box center [335, 183] width 113 height 34
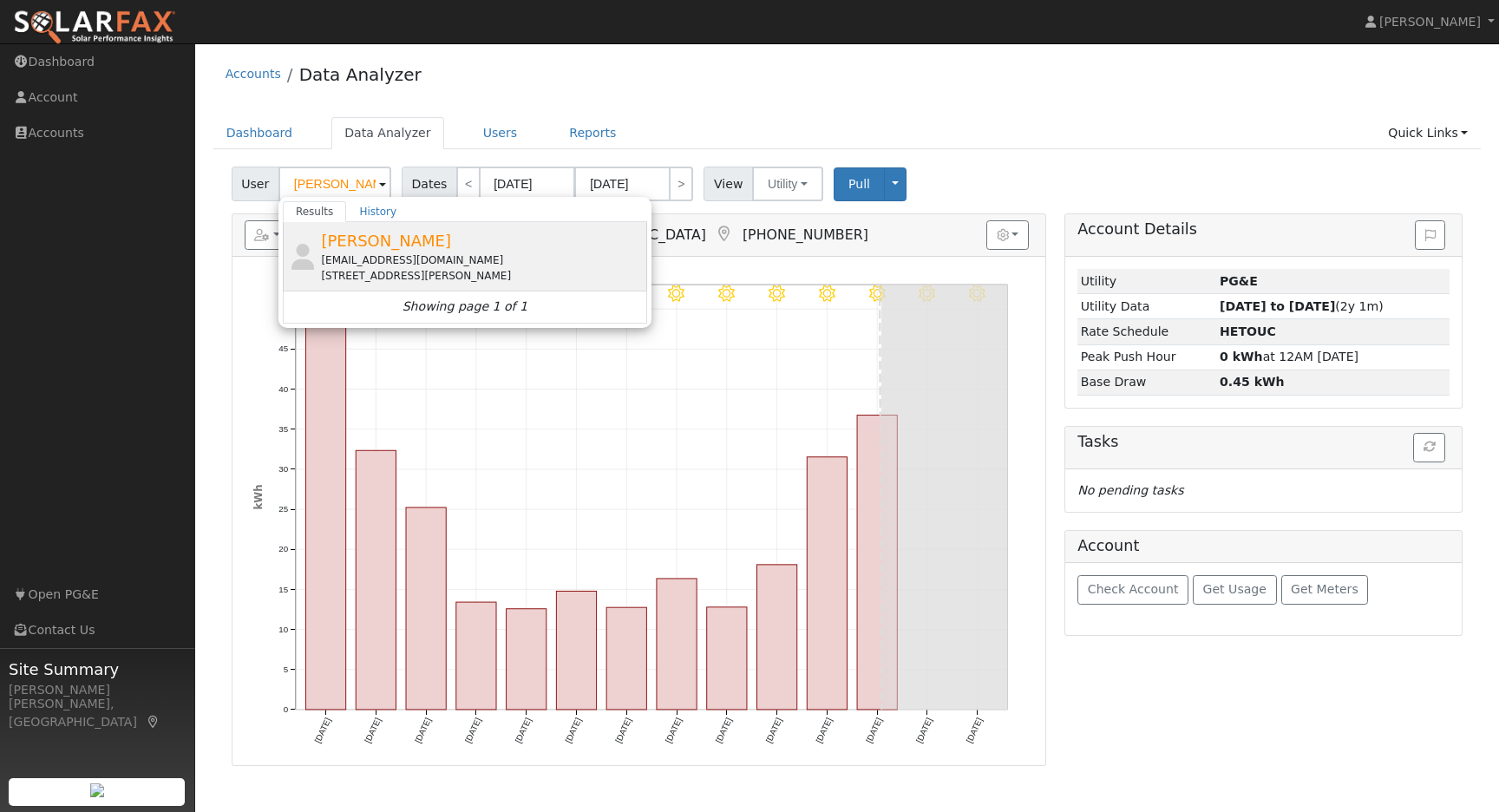
click at [358, 239] on span "[PERSON_NAME]" at bounding box center [385, 241] width 130 height 19
type input "[PERSON_NAME]"
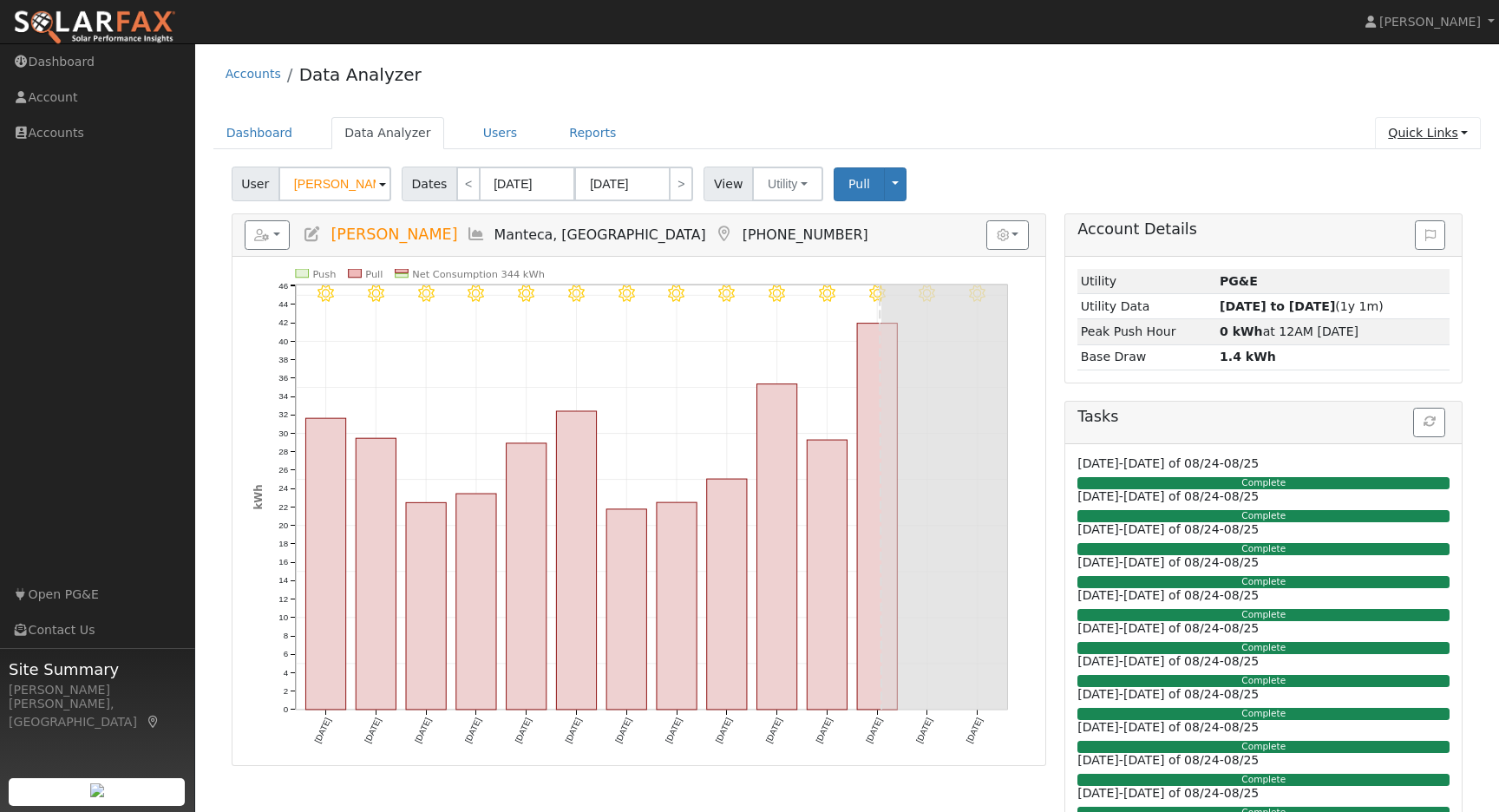
click at [1467, 134] on link "Quick Links" at bounding box center [1428, 132] width 106 height 32
click at [1353, 231] on link "Run a Scenario Report" at bounding box center [1393, 232] width 176 height 24
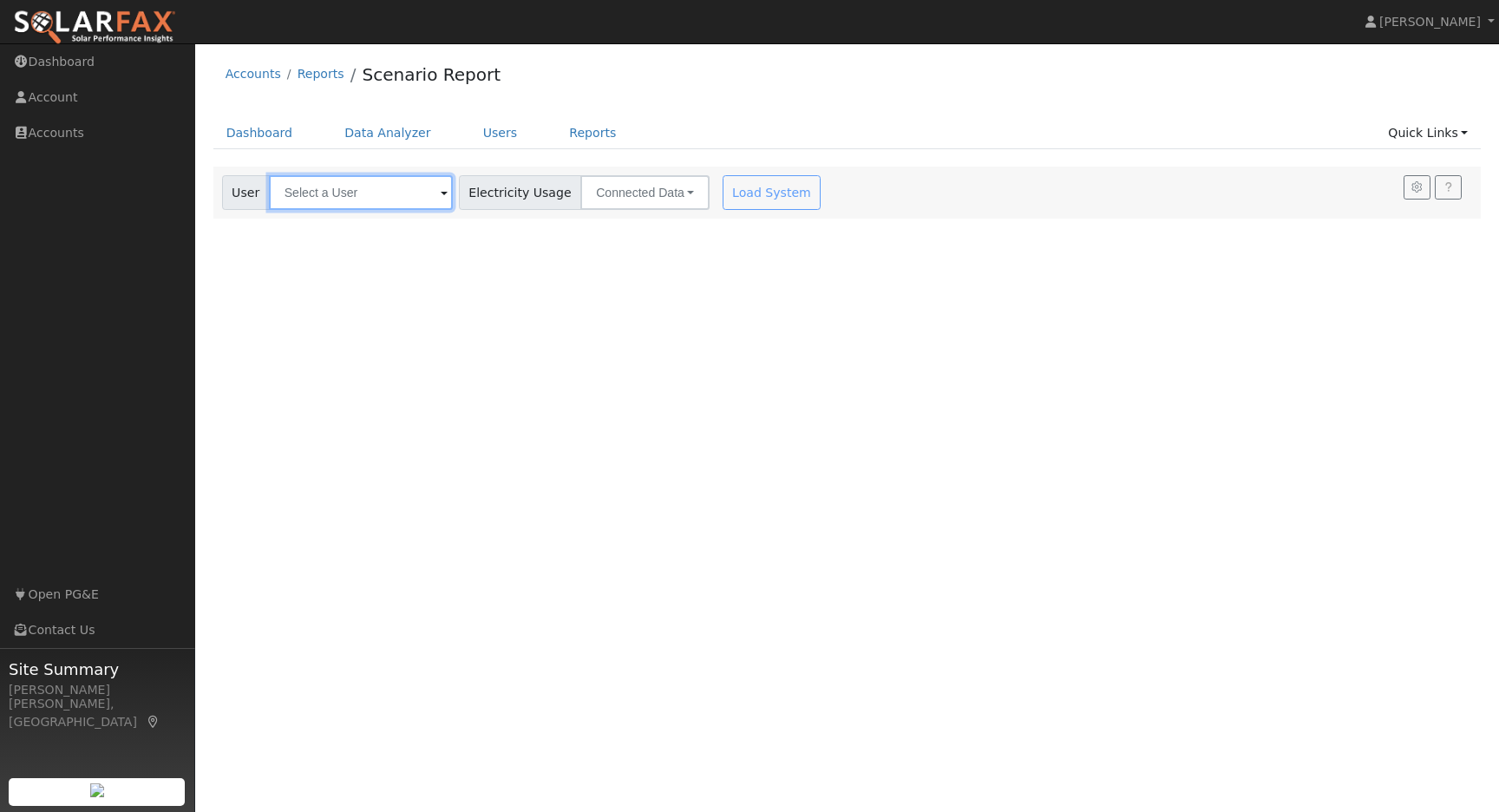
click at [403, 196] on input "text" at bounding box center [360, 192] width 184 height 34
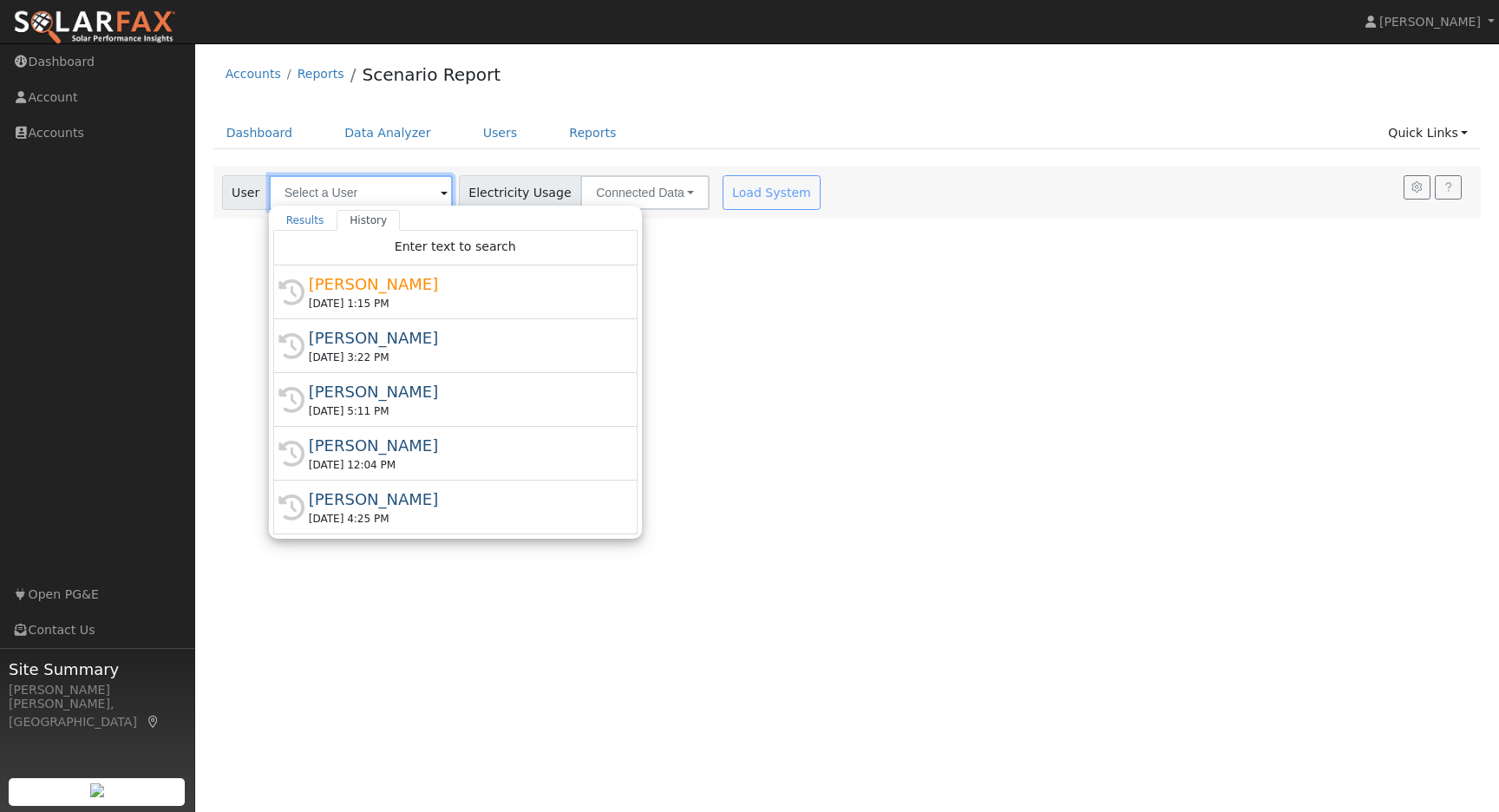
click at [318, 189] on input "text" at bounding box center [360, 192] width 184 height 34
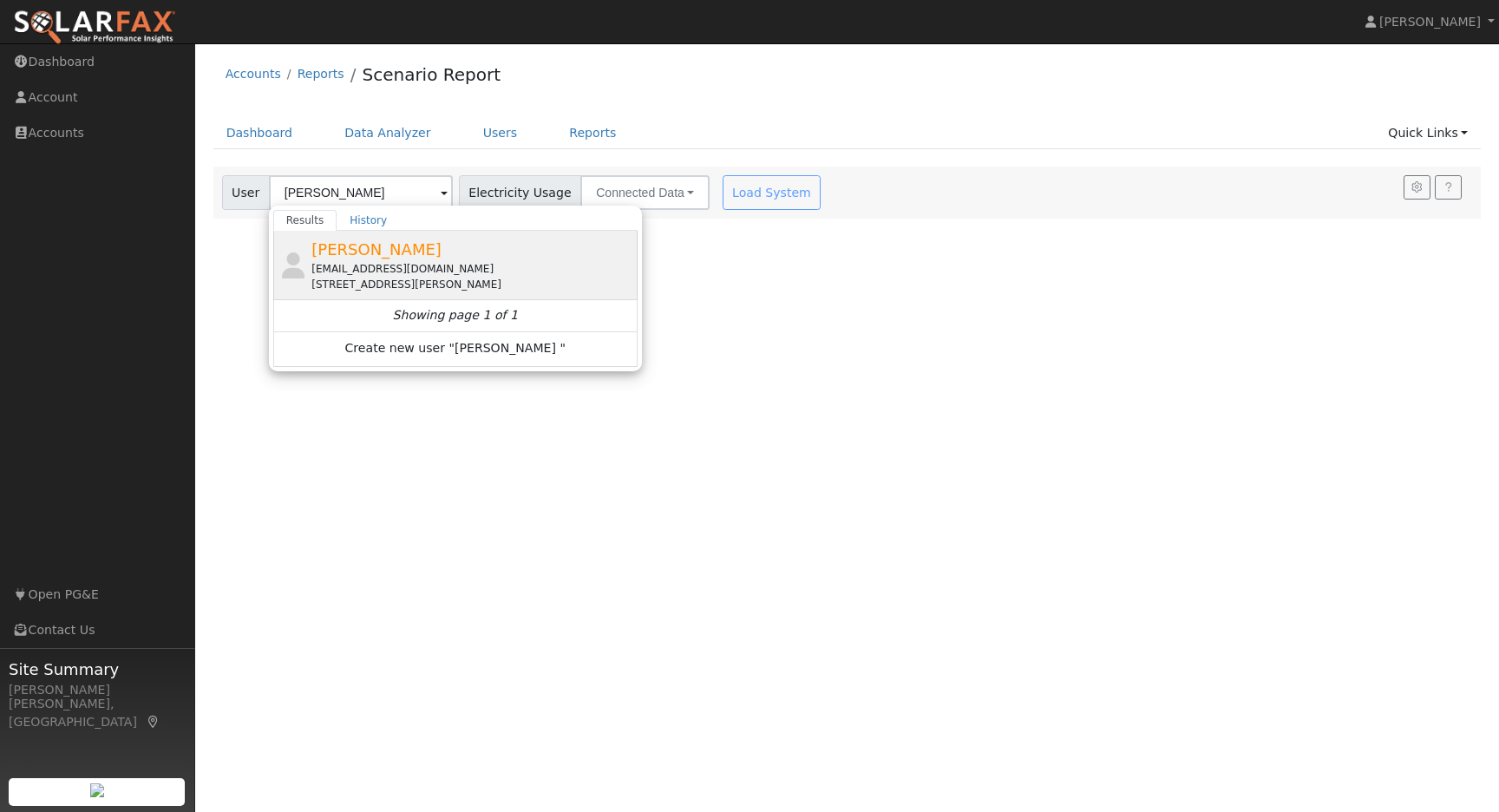
click at [359, 257] on span "[PERSON_NAME]" at bounding box center [376, 249] width 130 height 19
type input "[PERSON_NAME]"
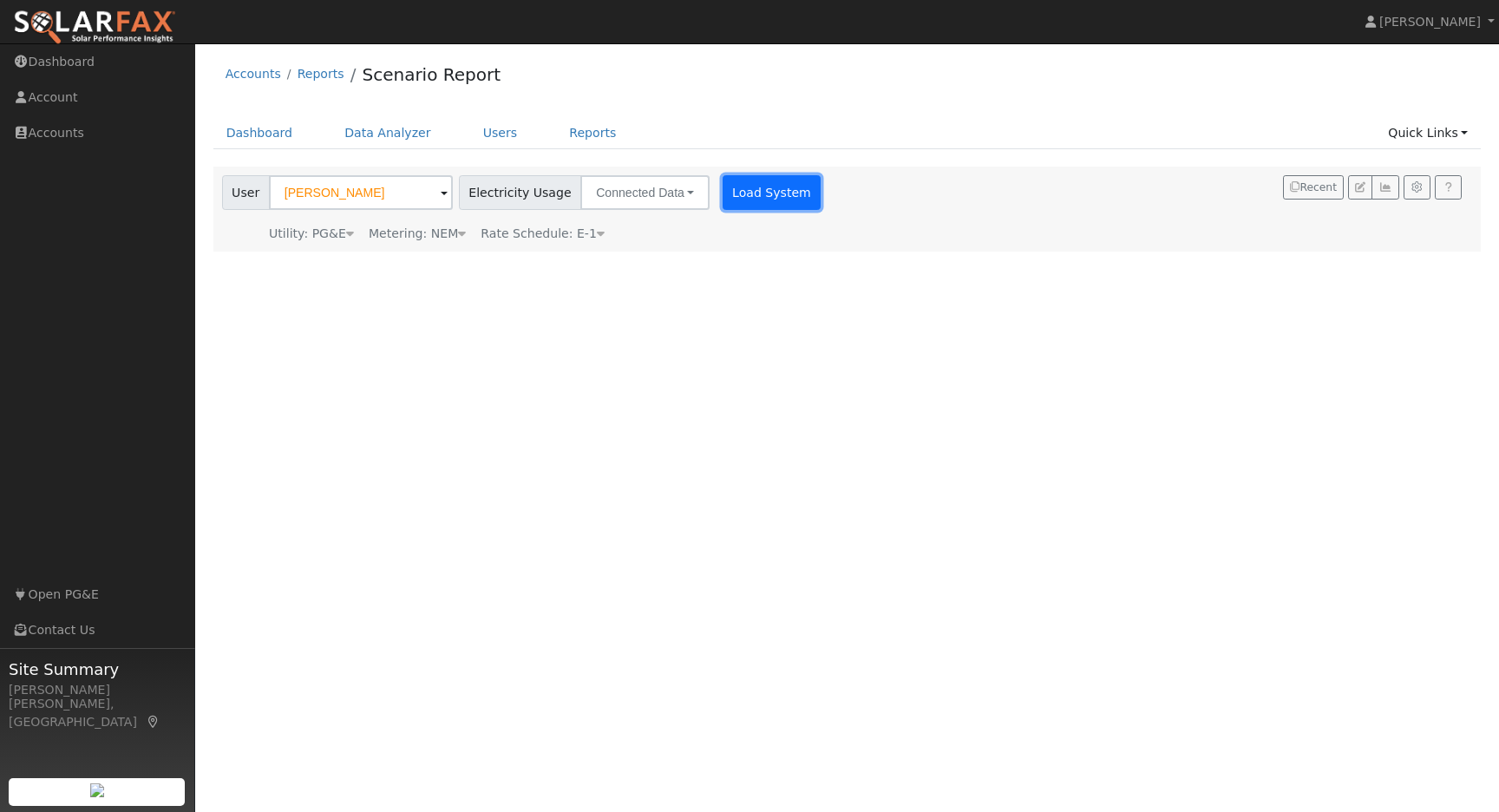
click at [746, 200] on button "Load System" at bounding box center [772, 192] width 99 height 34
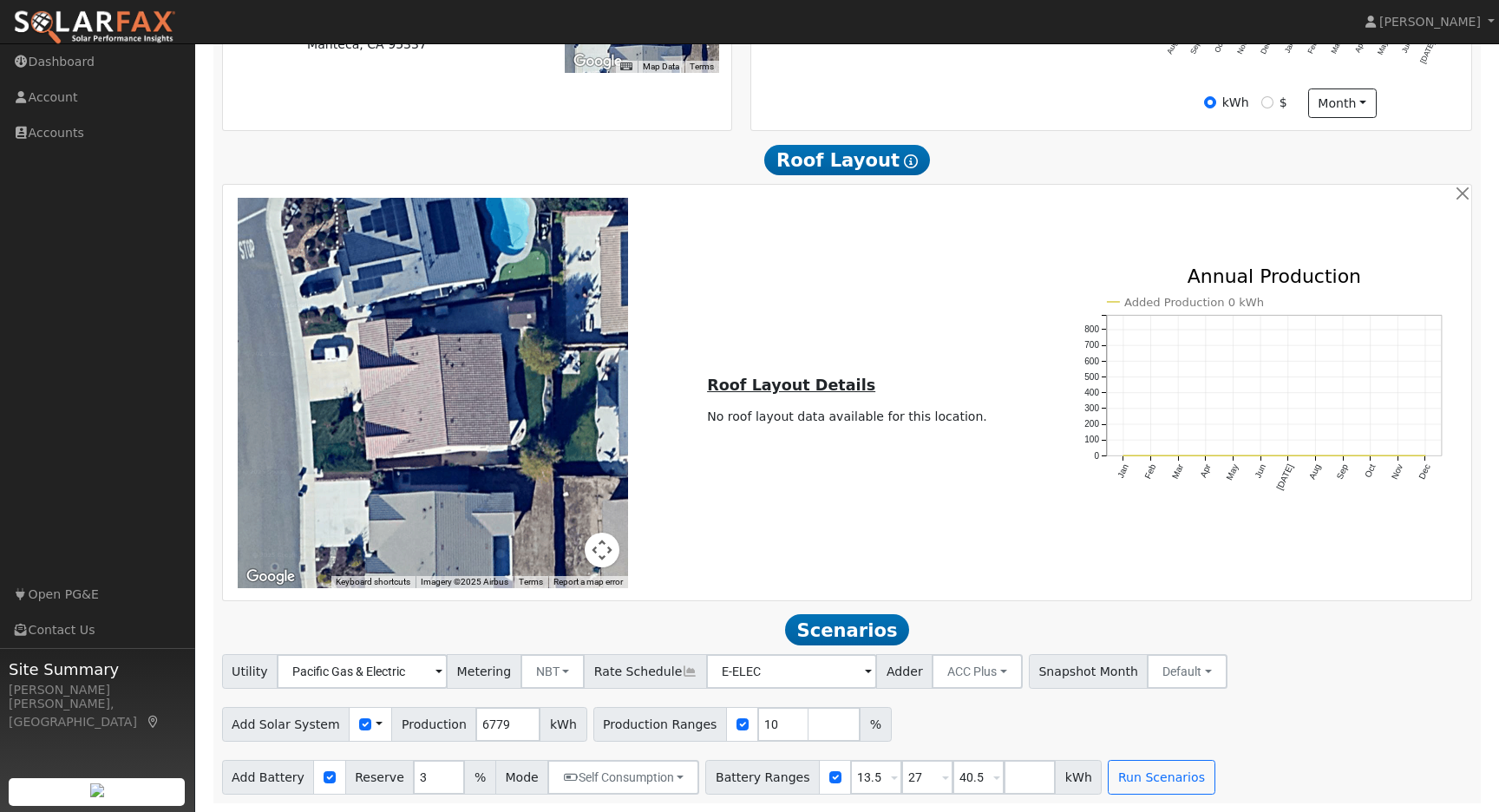
scroll to position [543, 0]
click at [762, 720] on input "10" at bounding box center [784, 723] width 52 height 34
type input "100"
type input "120"
type input "140"
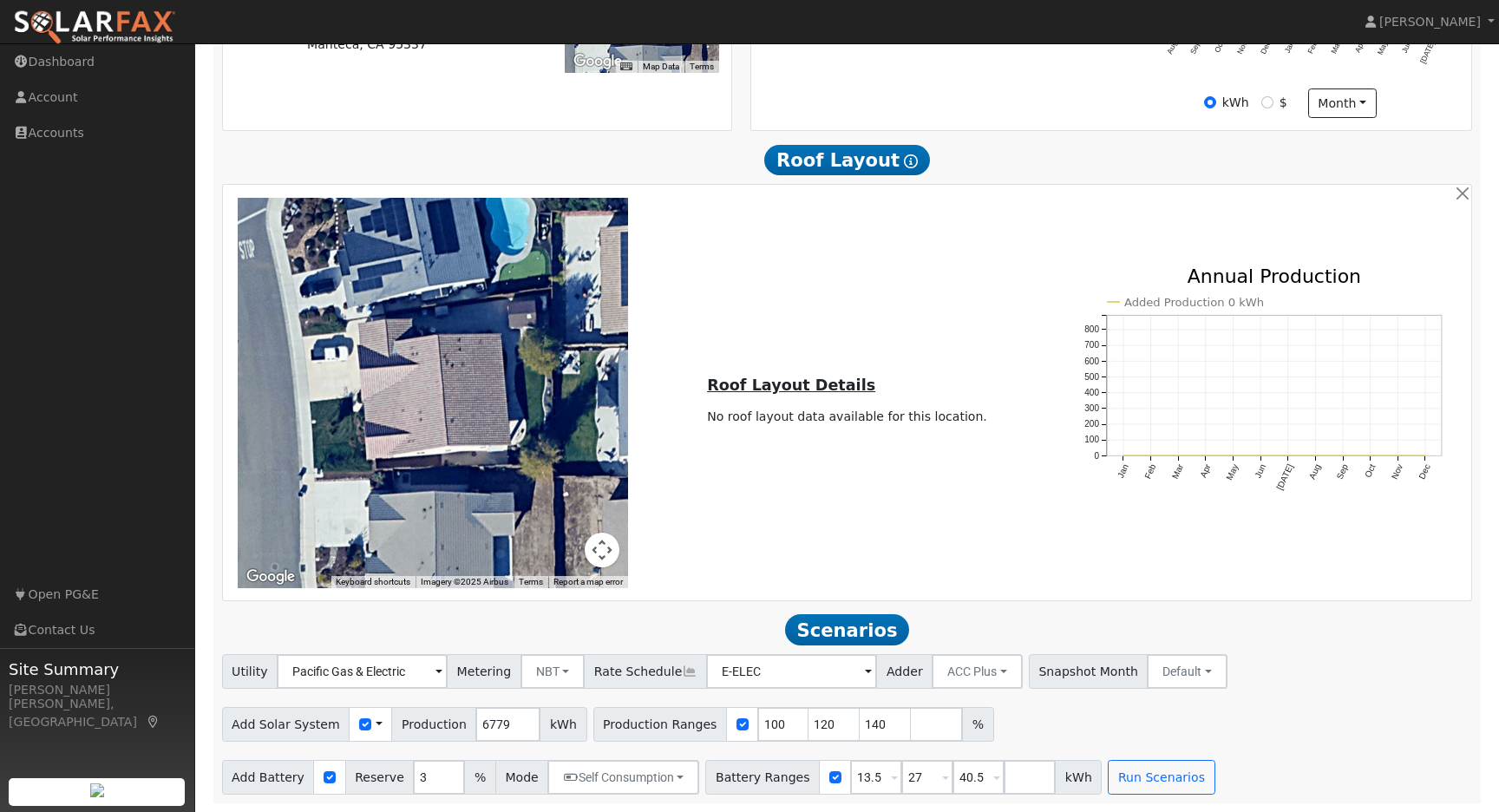
click at [1290, 745] on div "Utility Pacific Gas & Electric Metering NBT NEM NBT Rate Schedule E-ELEC Adder …" at bounding box center [847, 724] width 1269 height 141
click at [1130, 772] on button "Run Scenarios" at bounding box center [1161, 776] width 107 height 34
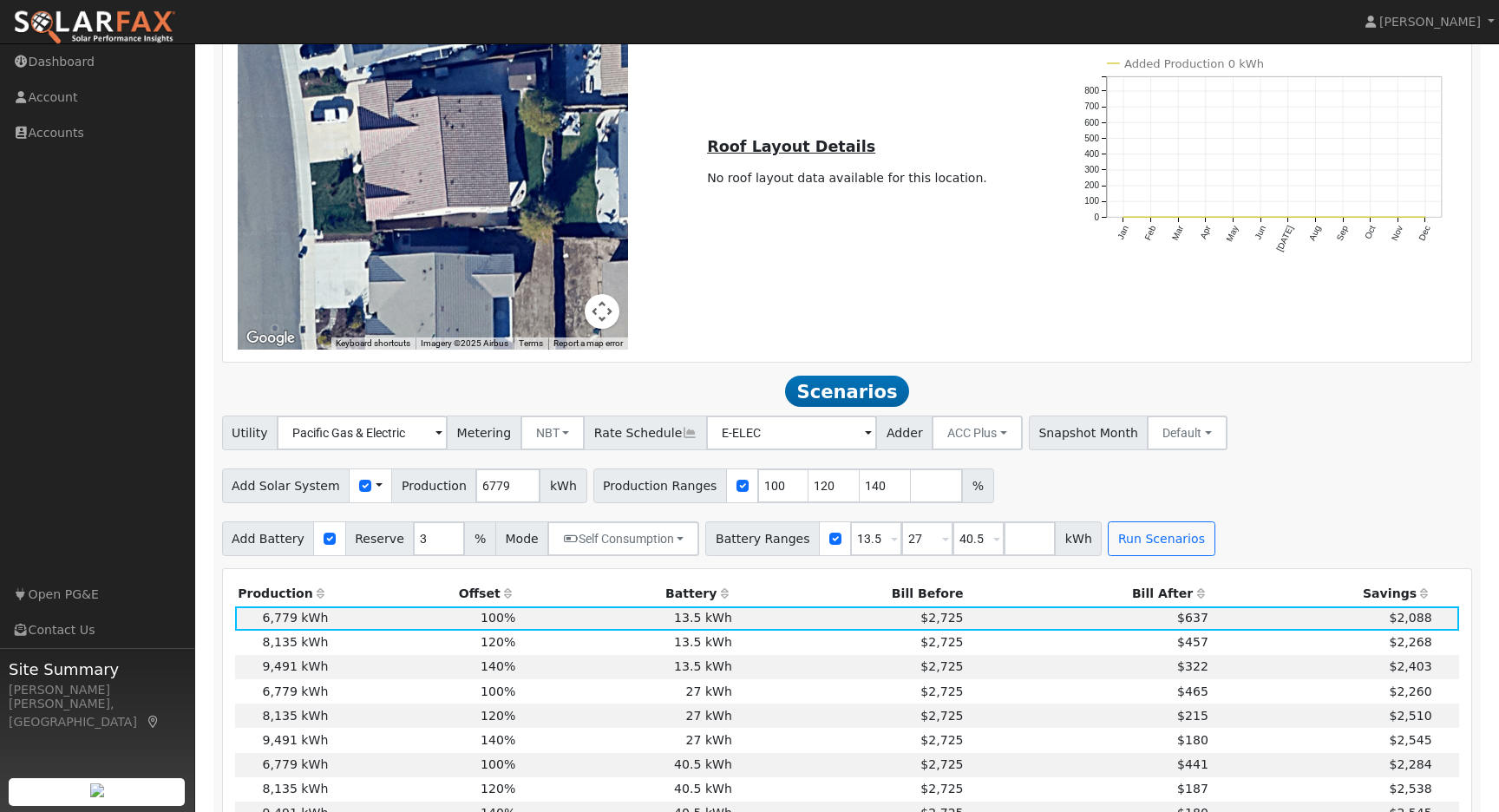
scroll to position [774, 0]
drag, startPoint x: 869, startPoint y: 547, endPoint x: 838, endPoint y: 546, distance: 31.0
click at [850, 546] on input "13.5" at bounding box center [876, 537] width 52 height 34
type input "10"
type input "20"
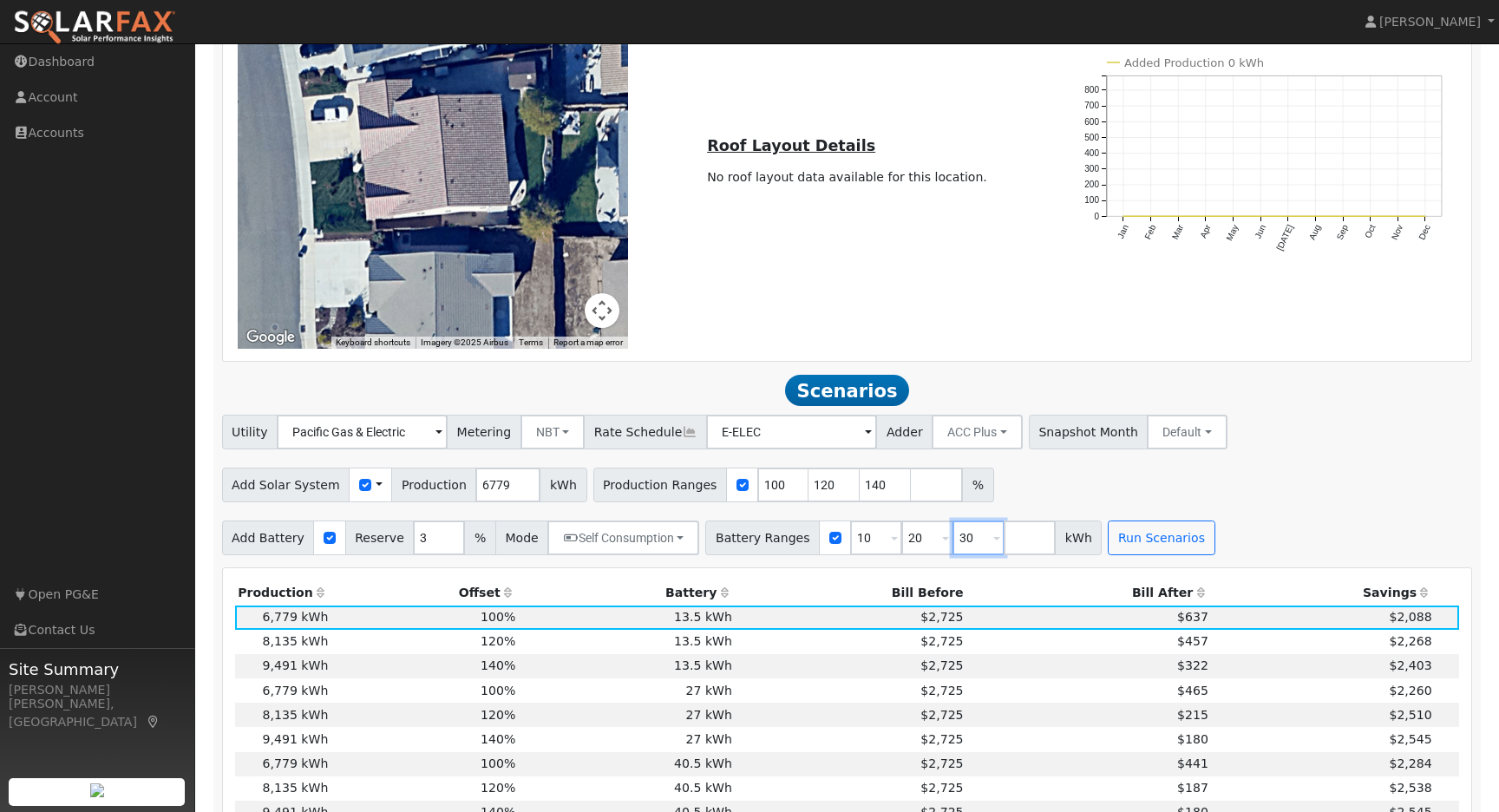
type input "30"
click at [1266, 497] on div "Add Solar System Use CSV Data Production 6779 kWh Production Ranges 100 120 140…" at bounding box center [847, 481] width 1257 height 41
click at [1127, 551] on button "Run Scenarios" at bounding box center [1161, 537] width 107 height 34
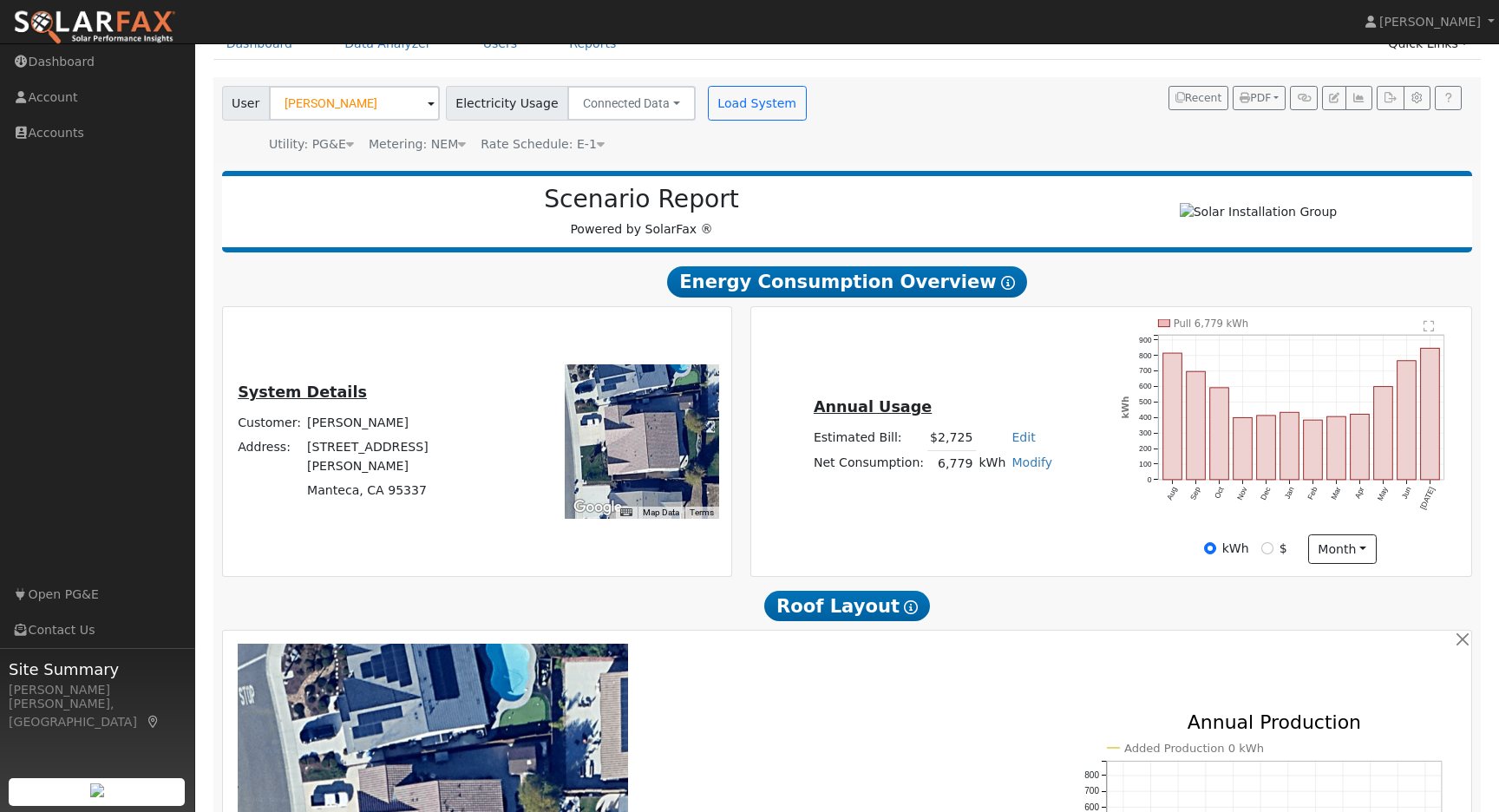
scroll to position [84, 0]
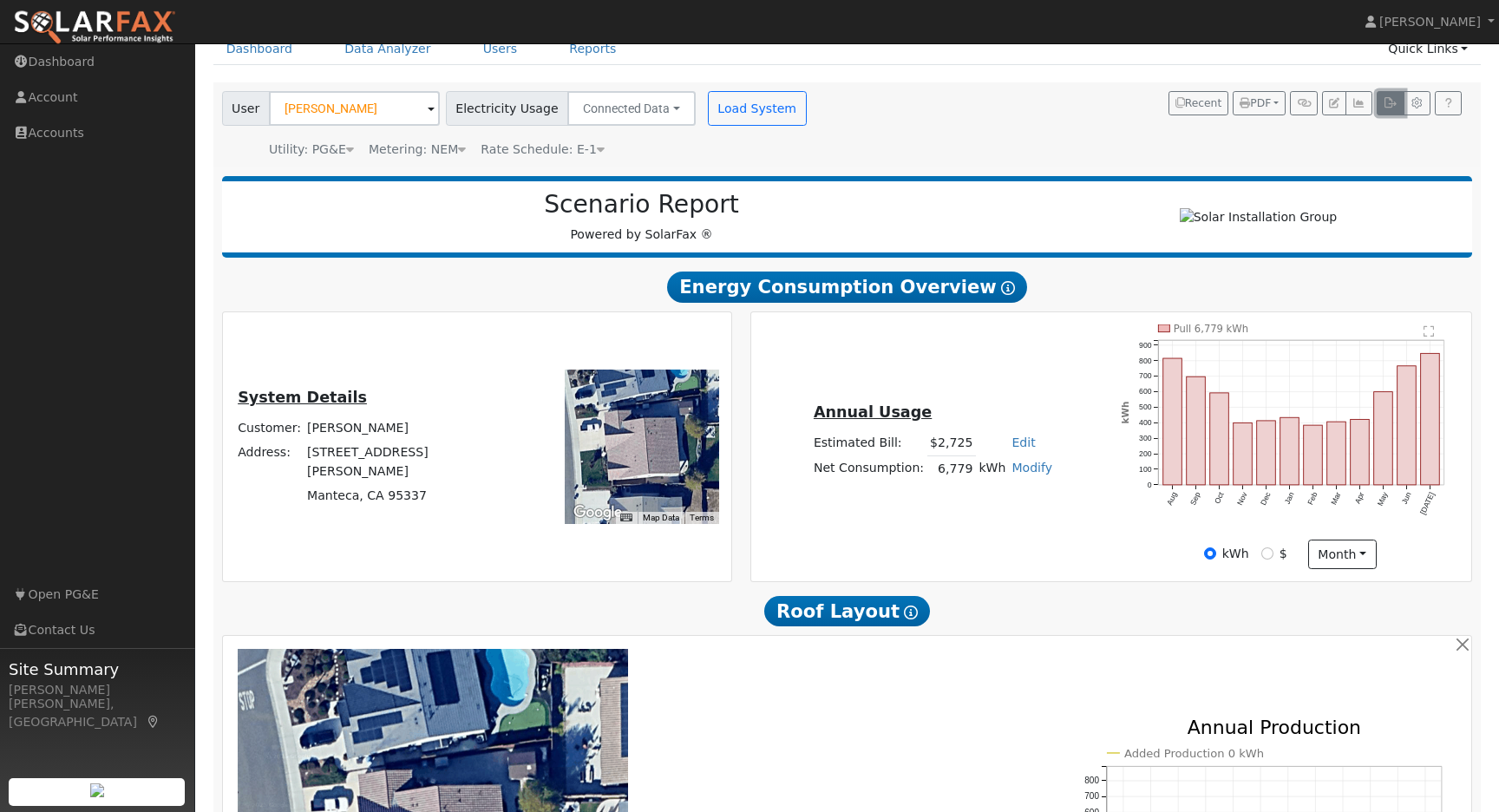
click at [1393, 103] on icon "button" at bounding box center [1391, 103] width 13 height 10
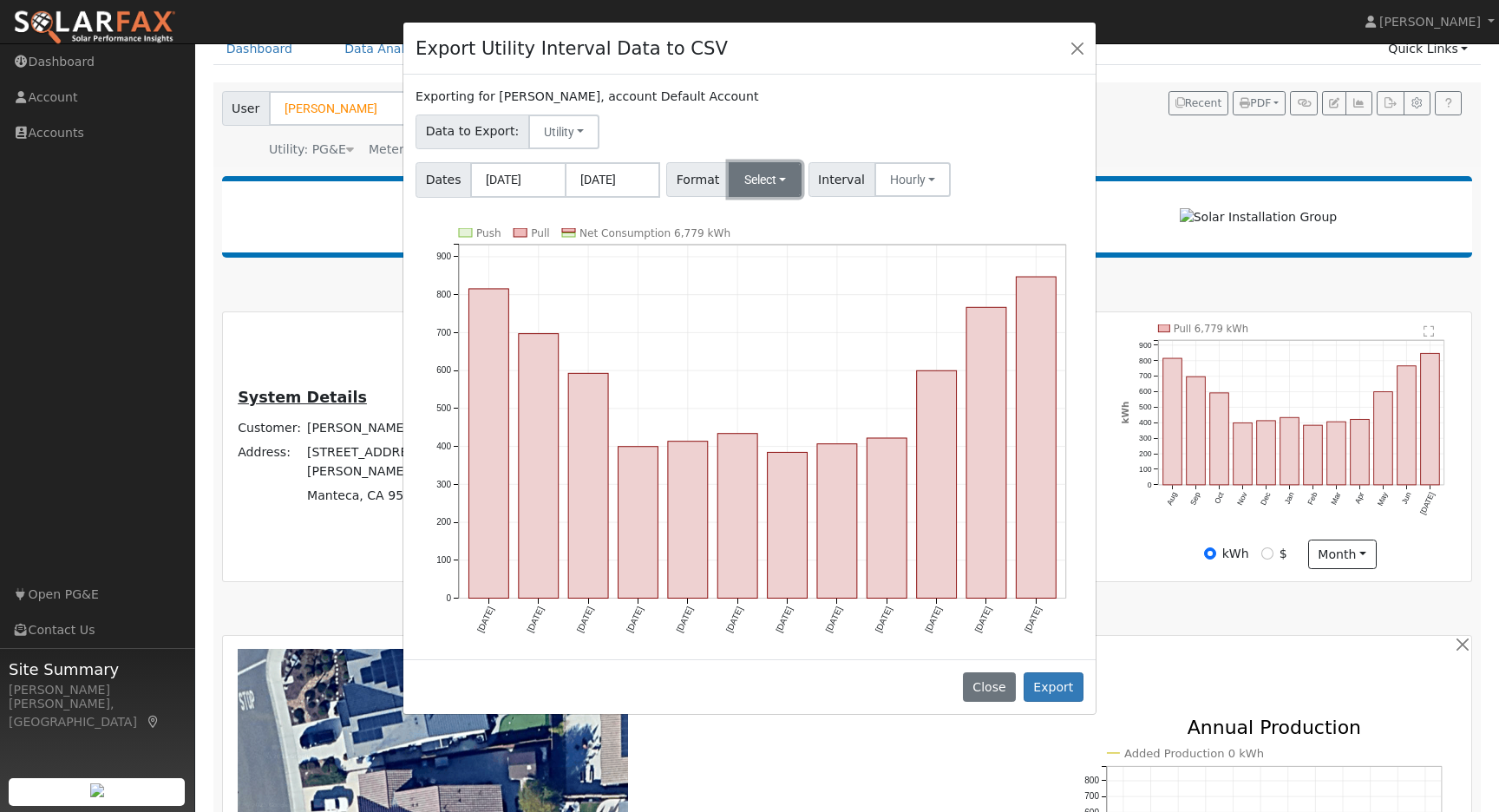
click at [783, 177] on button "Select" at bounding box center [766, 179] width 74 height 34
click at [789, 375] on link "OpenSolar" at bounding box center [788, 377] width 124 height 24
click at [1058, 681] on button "Export" at bounding box center [1053, 687] width 60 height 30
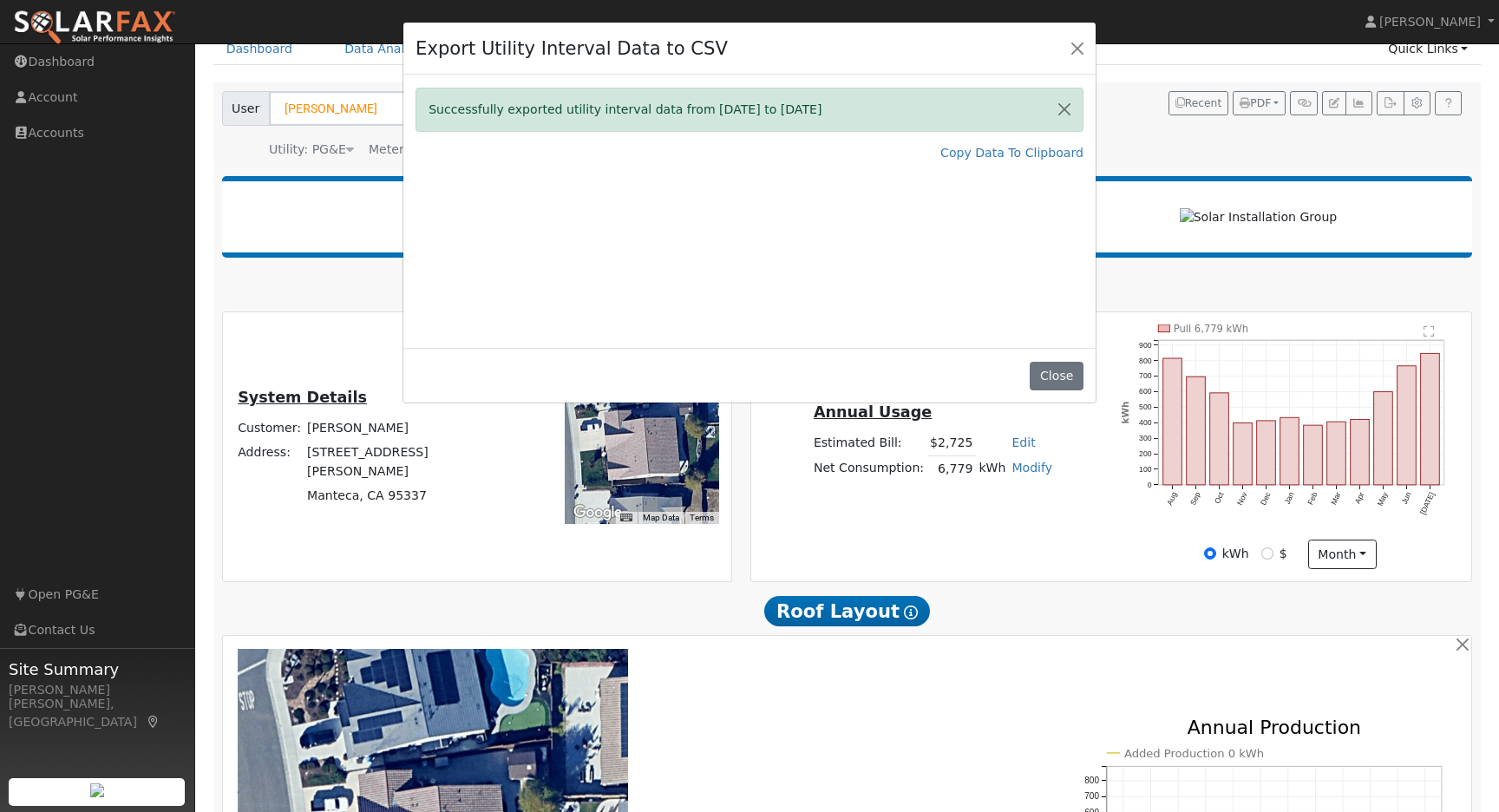
click at [1128, 147] on div "Export Utility Interval Data to CSV Successfully exported utility interval data…" at bounding box center [750, 406] width 1499 height 812
